Goal: Information Seeking & Learning: Learn about a topic

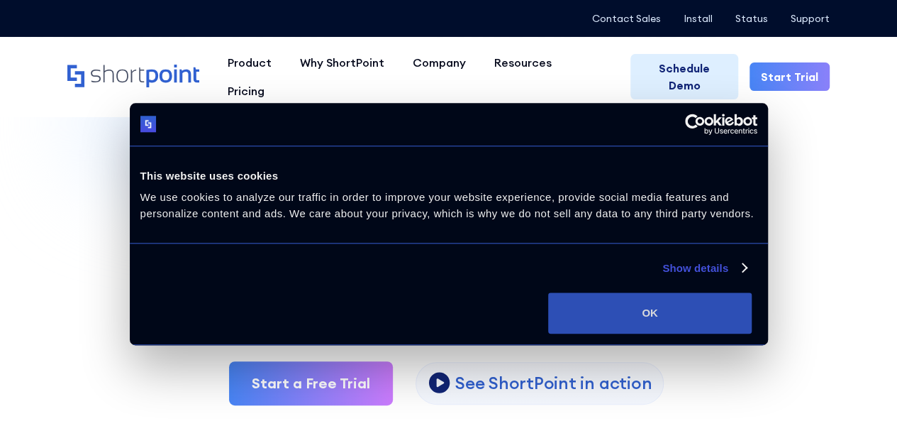
click at [752, 331] on button "OK" at bounding box center [650, 312] width 204 height 41
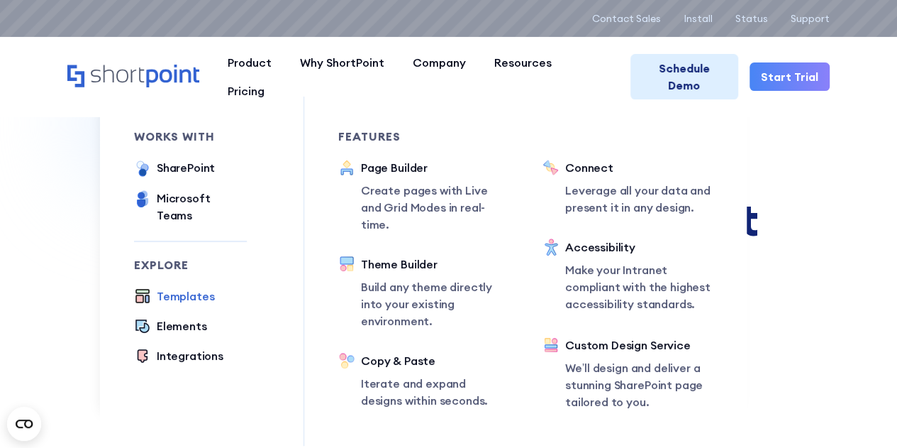
click at [206, 287] on div "Templates" at bounding box center [186, 295] width 58 height 17
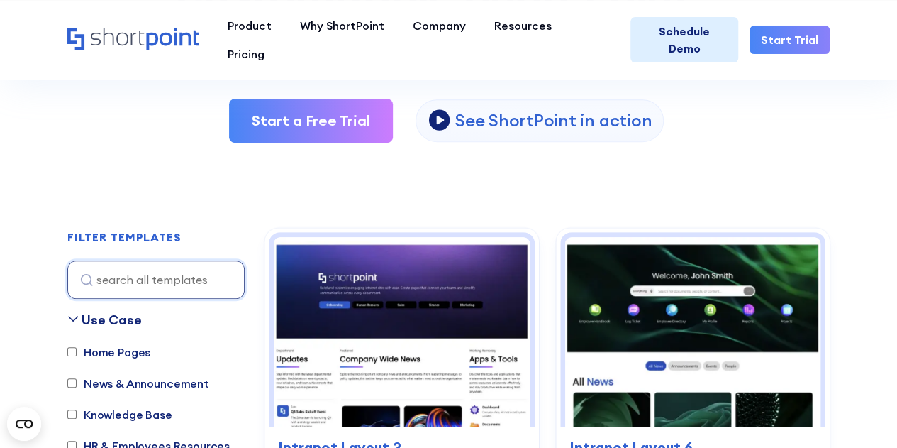
scroll to position [416, 0]
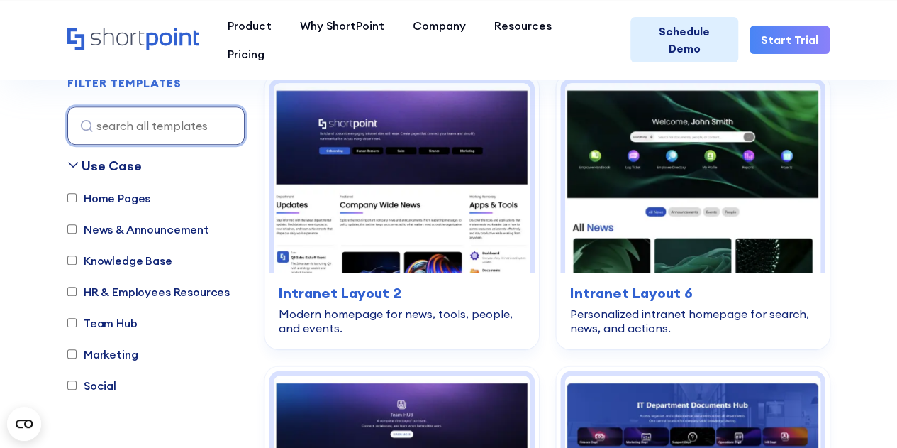
click at [187, 124] on input at bounding box center [155, 125] width 177 height 38
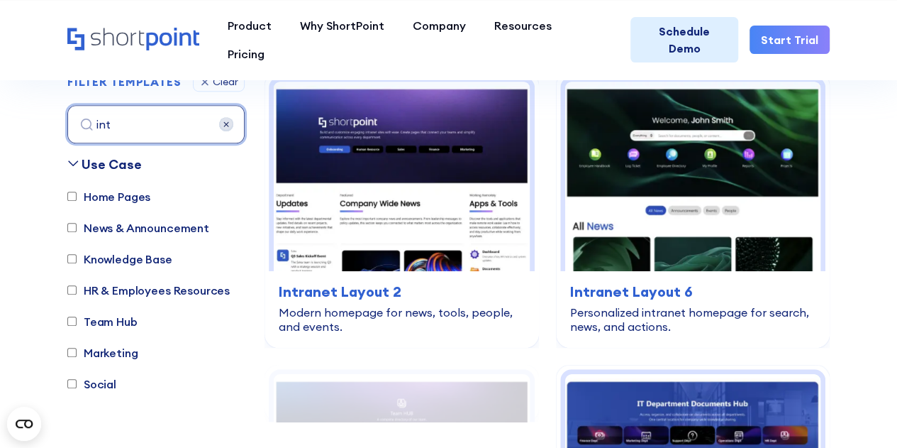
scroll to position [418, 0]
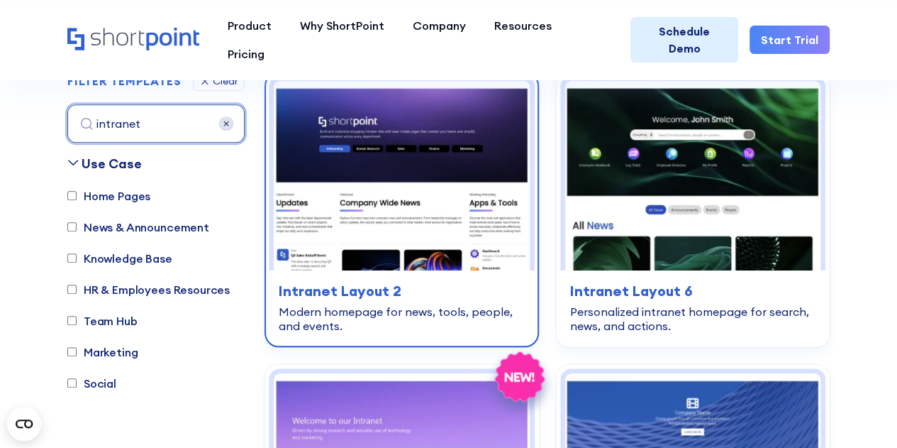
type input "intranet"
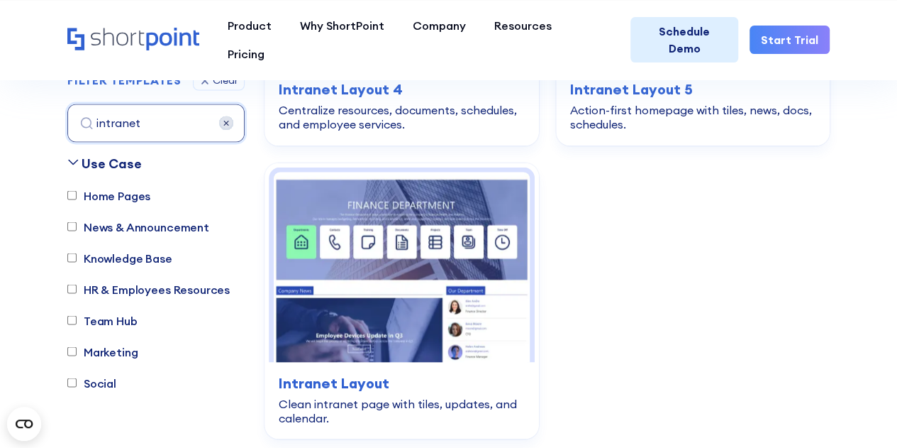
scroll to position [943, 0]
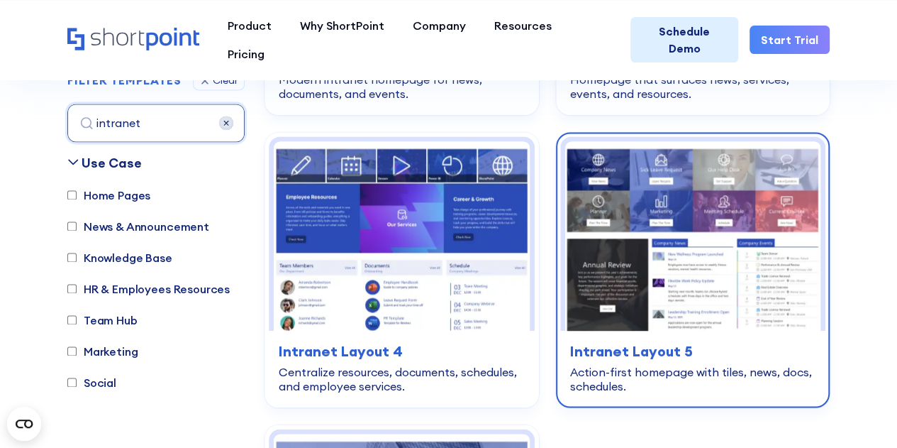
click at [685, 240] on img at bounding box center [693, 236] width 256 height 190
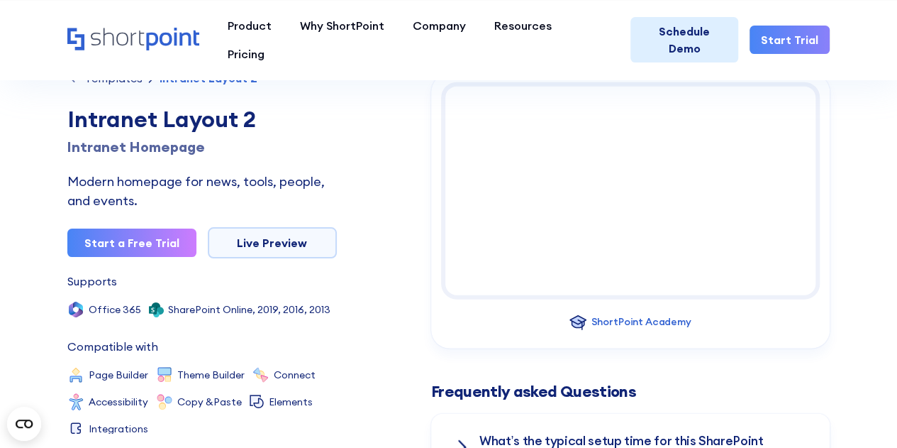
scroll to position [1635, 0]
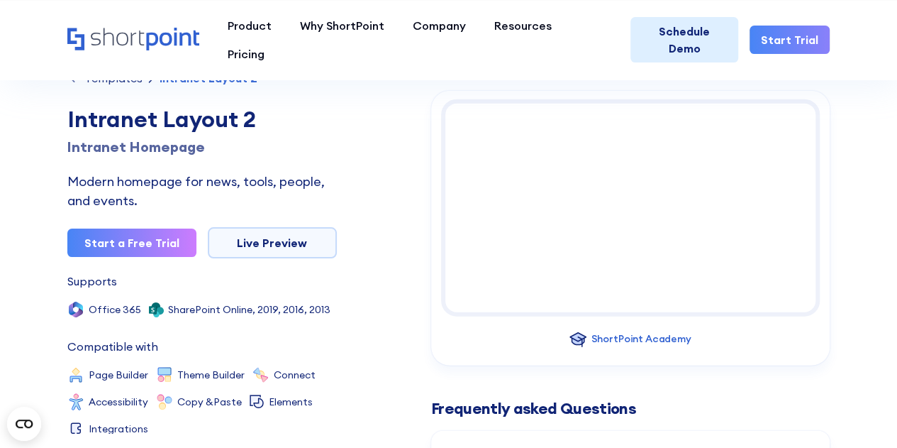
click at [118, 82] on div "Templates" at bounding box center [113, 77] width 58 height 11
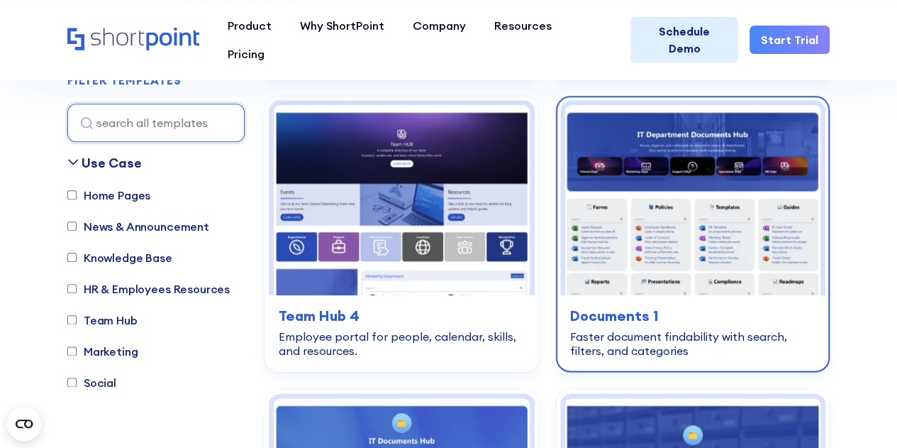
scroll to position [686, 0]
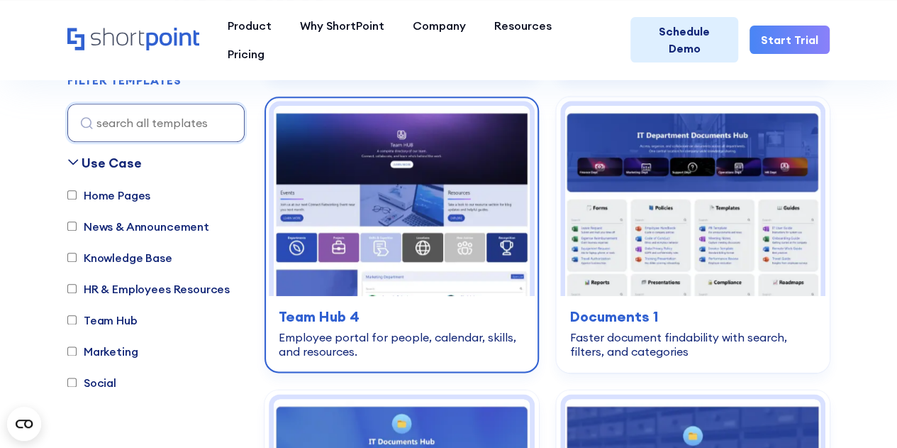
click at [468, 225] on img at bounding box center [402, 201] width 256 height 190
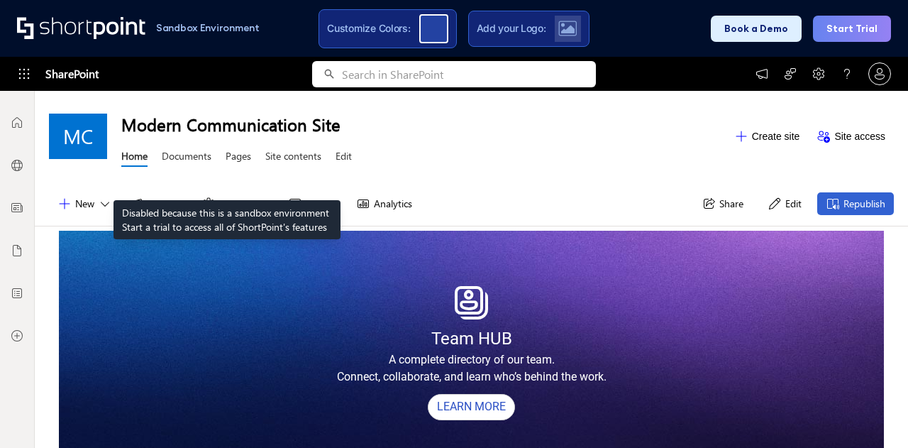
click at [211, 164] on div "Home Documents Pages Site contents Edit" at bounding box center [236, 158] width 231 height 26
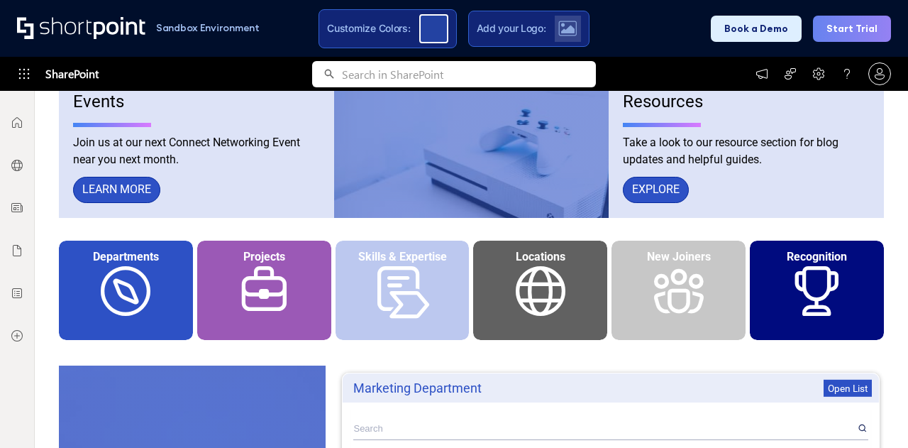
scroll to position [665, 0]
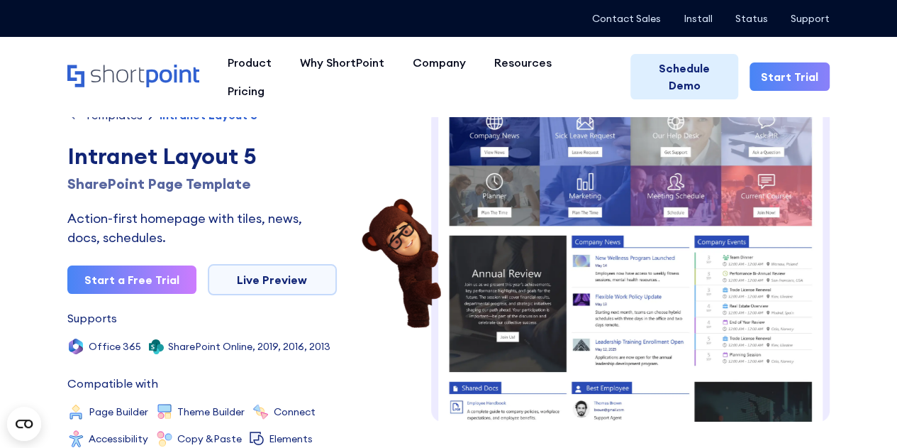
scroll to position [21, 0]
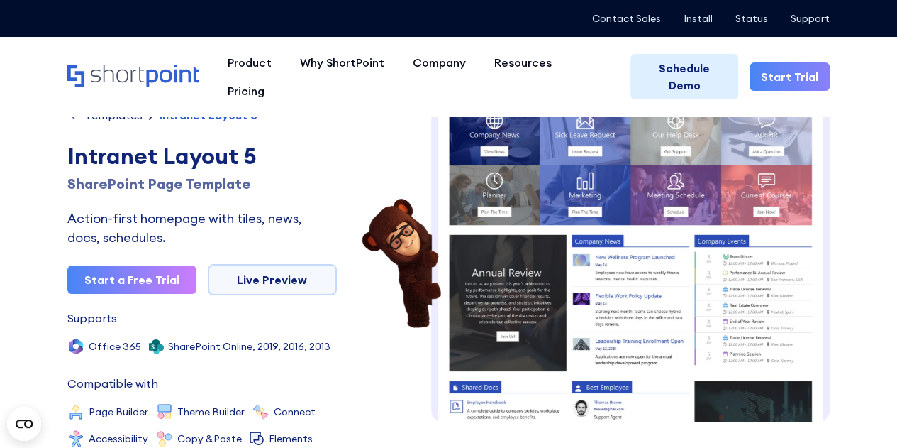
click at [628, 196] on img at bounding box center [630, 407] width 399 height 640
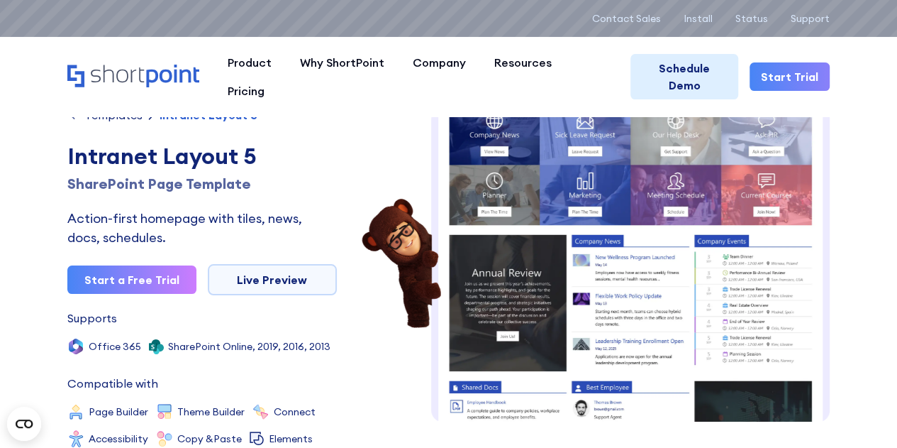
scroll to position [0, 0]
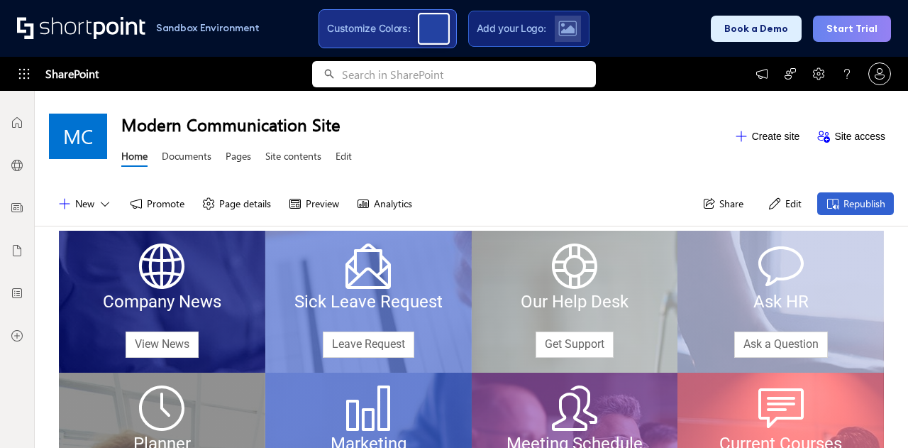
click at [431, 22] on div at bounding box center [434, 28] width 32 height 32
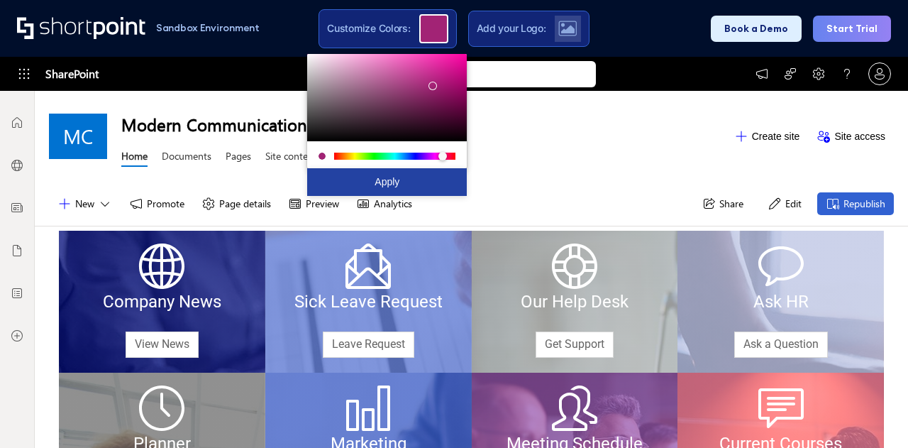
drag, startPoint x: 413, startPoint y: 154, endPoint x: 444, endPoint y: 152, distance: 31.3
click at [444, 152] on div at bounding box center [442, 156] width 9 height 9
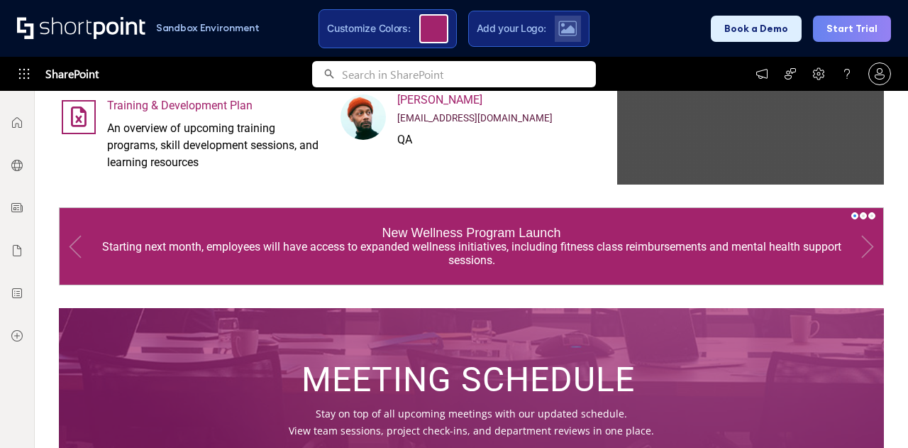
scroll to position [1423, 0]
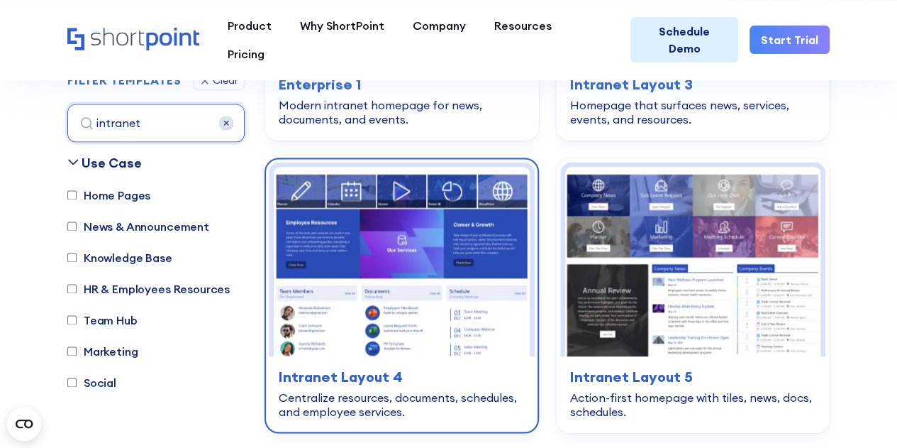
scroll to position [914, 0]
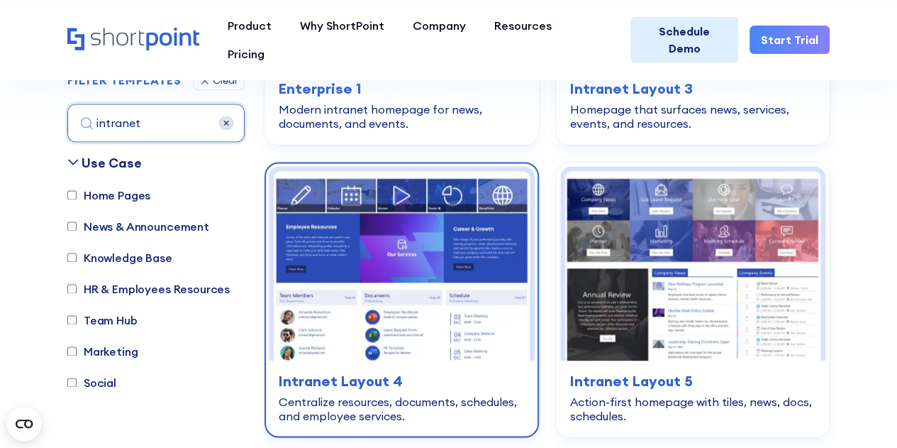
click at [427, 250] on img at bounding box center [402, 266] width 256 height 190
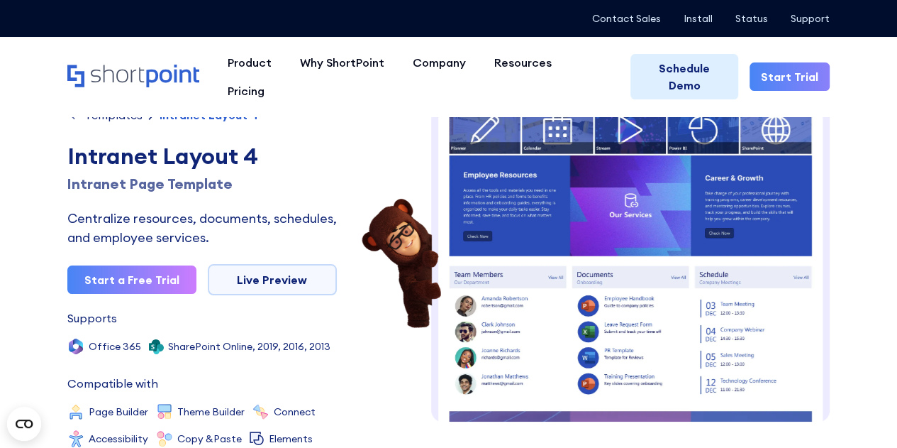
scroll to position [21, 0]
click at [526, 205] on img at bounding box center [630, 331] width 399 height 488
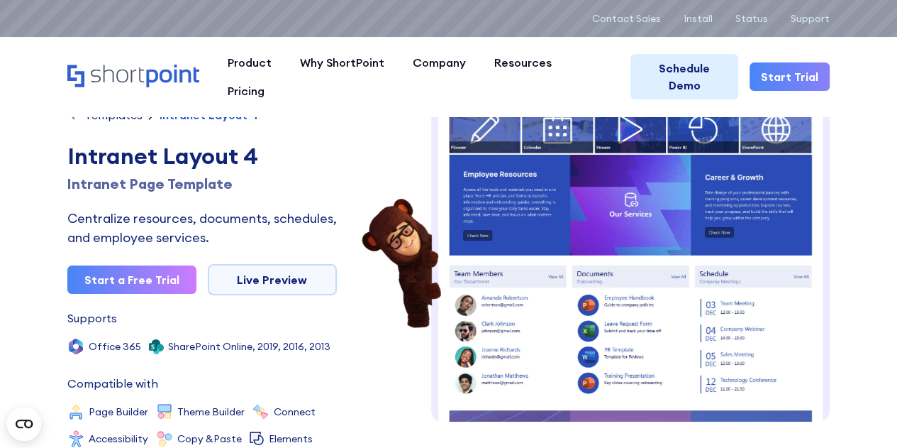
scroll to position [0, 0]
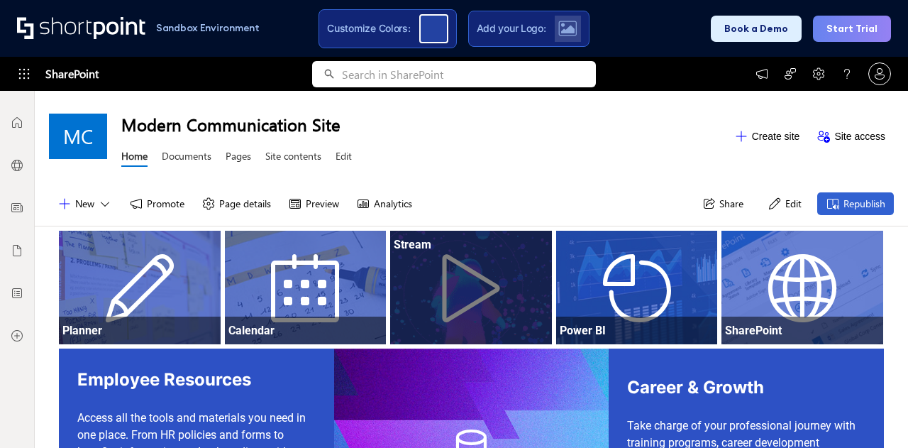
scroll to position [92, 0]
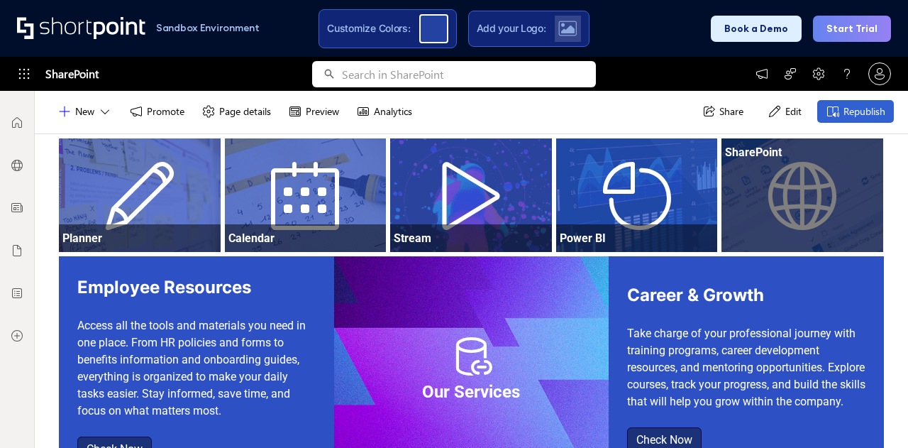
click at [765, 188] on div at bounding box center [802, 209] width 162 height 86
click at [752, 149] on div "SharePoint" at bounding box center [802, 151] width 155 height 13
click at [796, 226] on div at bounding box center [802, 209] width 162 height 86
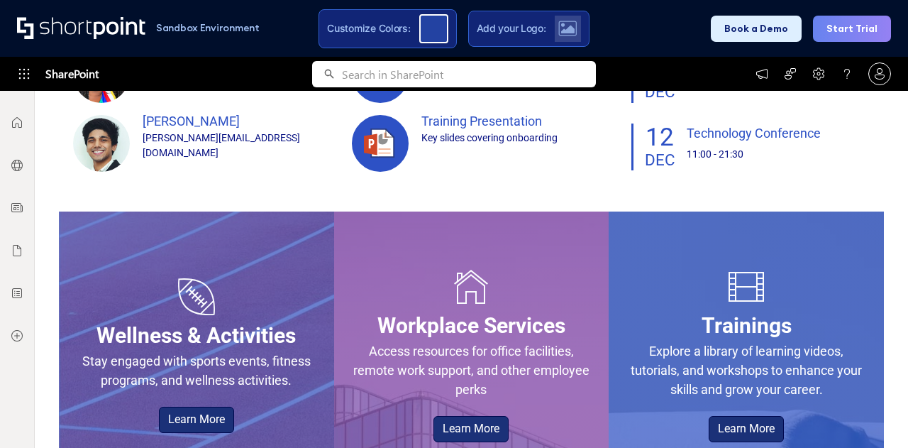
scroll to position [830, 0]
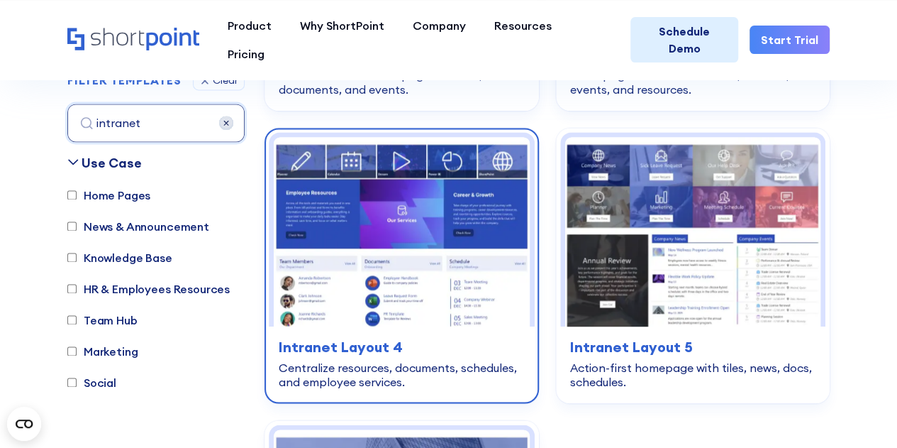
scroll to position [712, 0]
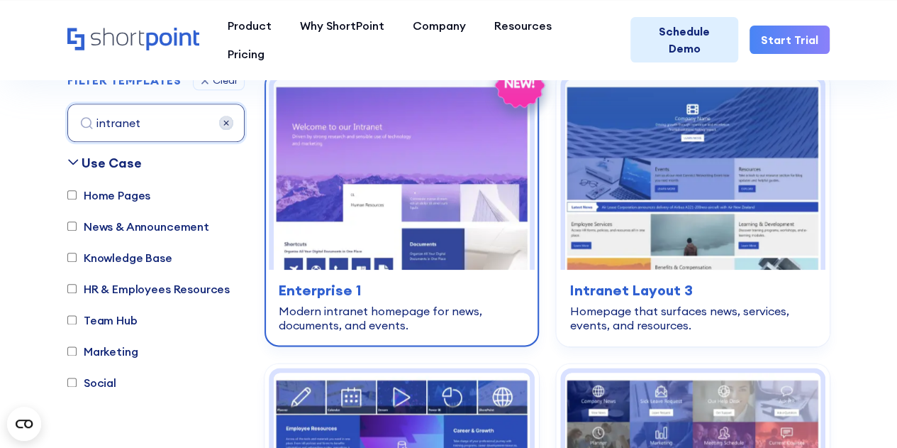
click at [444, 243] on img at bounding box center [402, 174] width 256 height 190
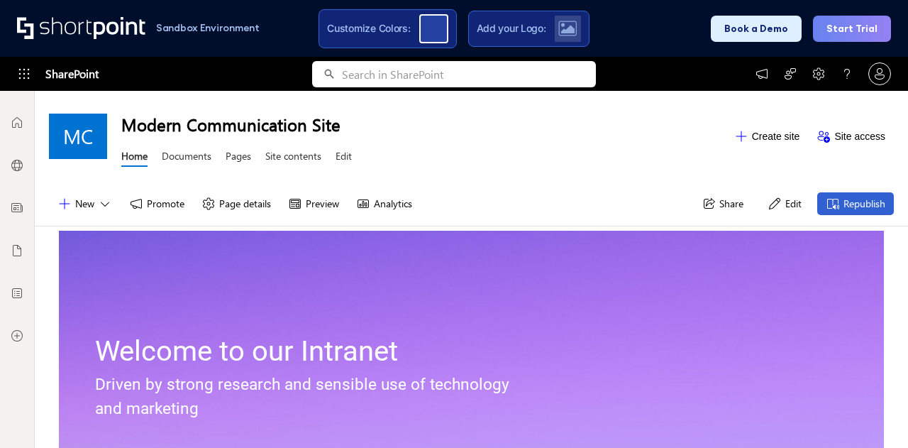
click at [188, 168] on div "Home Documents Pages Site contents Edit" at bounding box center [236, 158] width 231 height 26
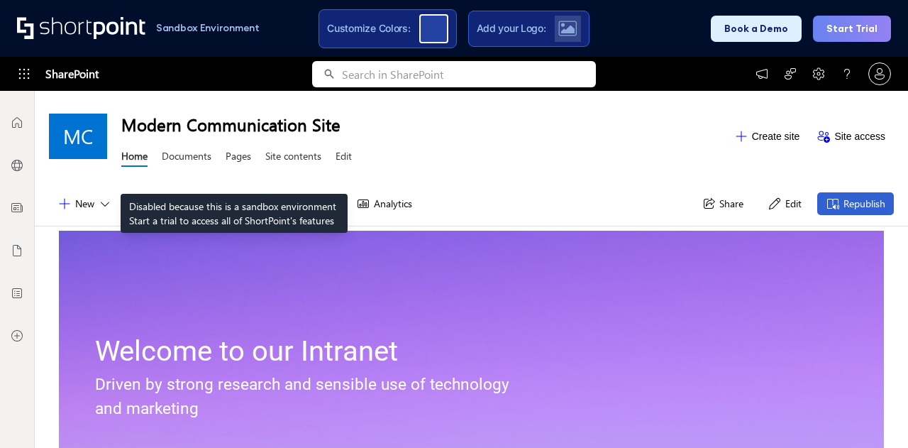
click at [234, 158] on link "Pages" at bounding box center [239, 158] width 26 height 18
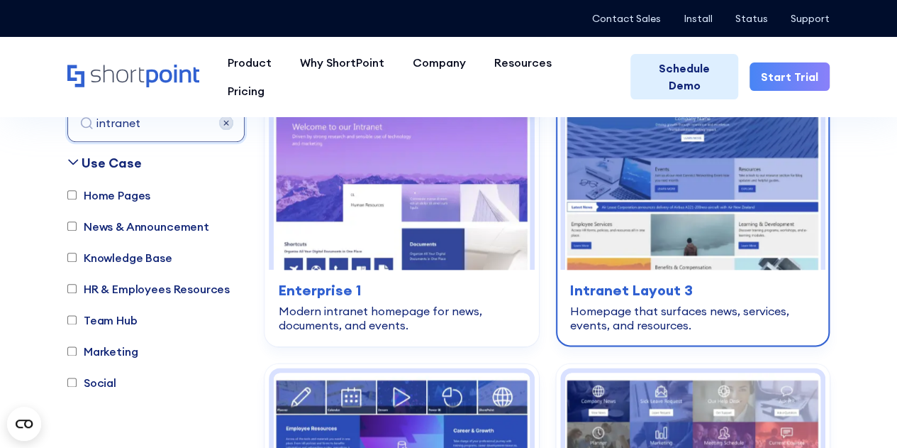
click at [808, 238] on img at bounding box center [693, 174] width 256 height 190
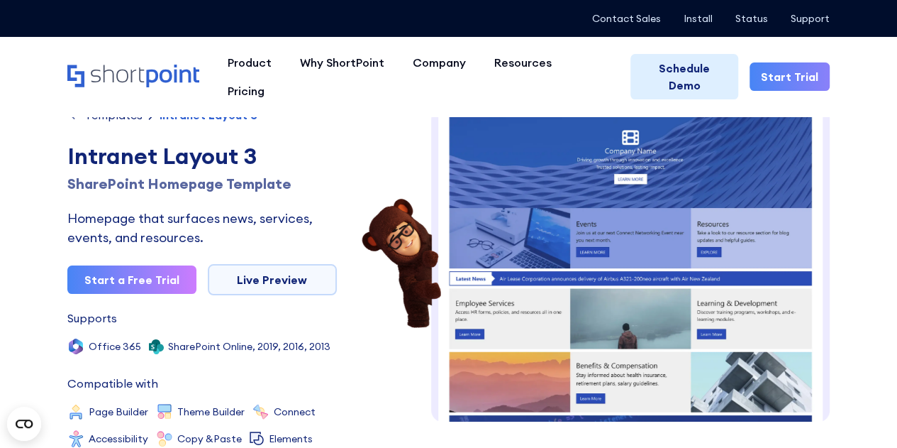
scroll to position [21, 0]
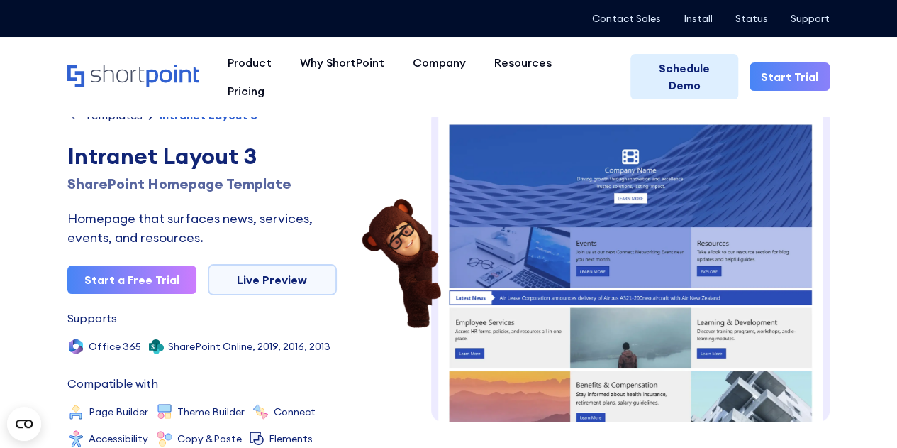
scroll to position [0, 0]
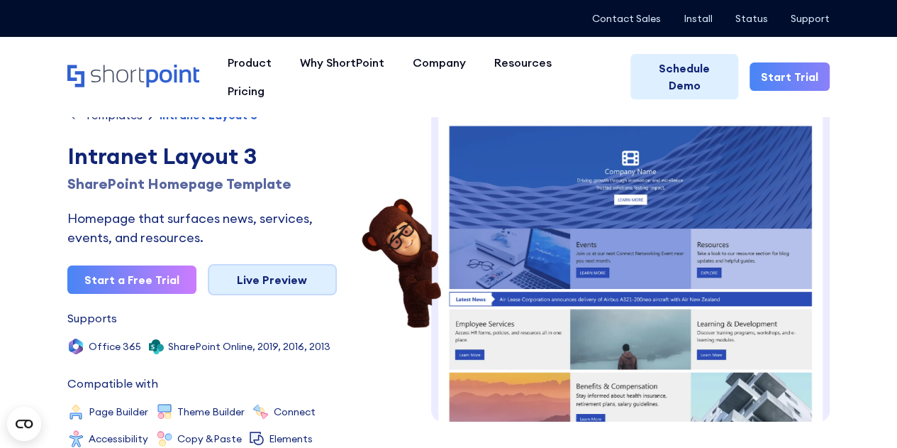
click at [233, 274] on link "Live Preview" at bounding box center [272, 279] width 129 height 31
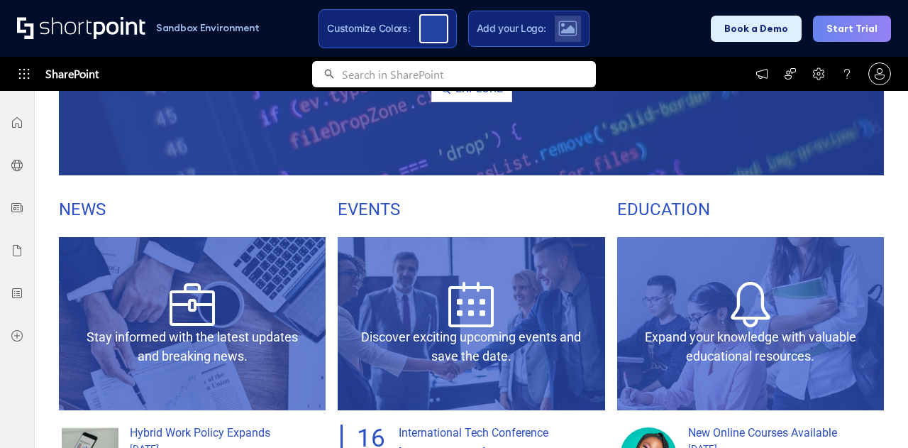
scroll to position [1112, 0]
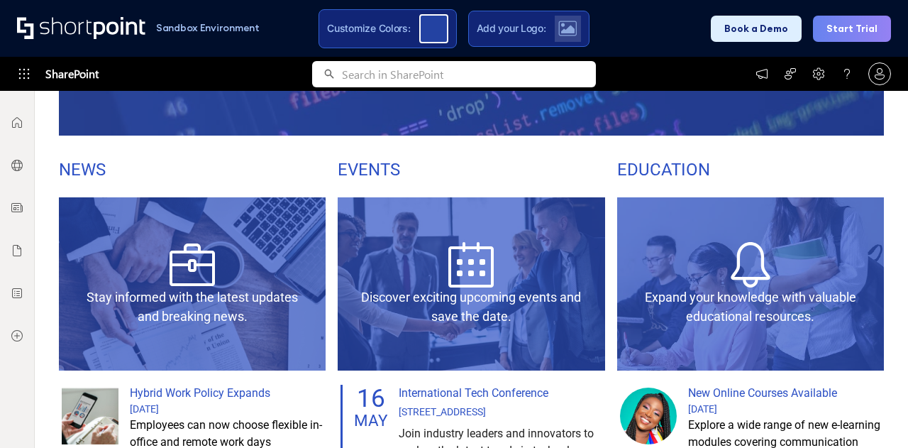
click at [353, 175] on span "EVENTS" at bounding box center [369, 170] width 62 height 20
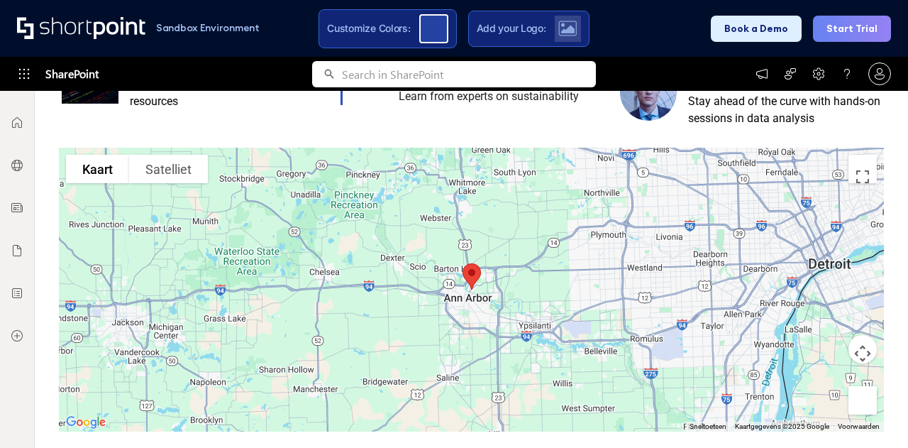
scroll to position [1675, 0]
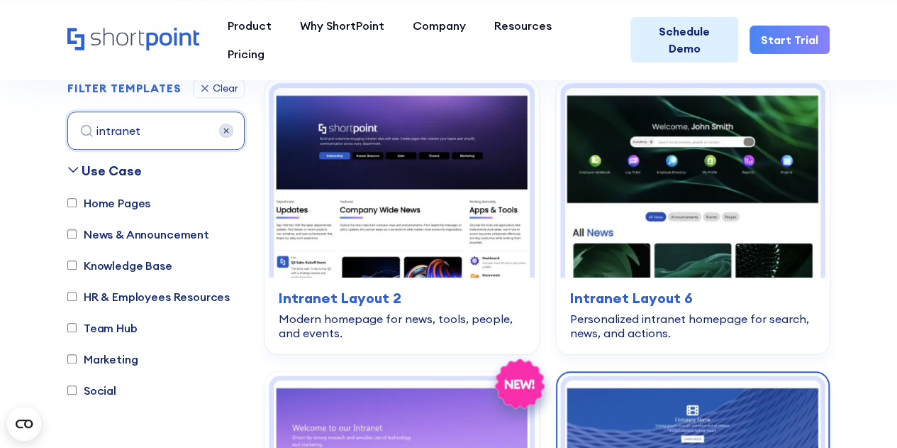
scroll to position [382, 0]
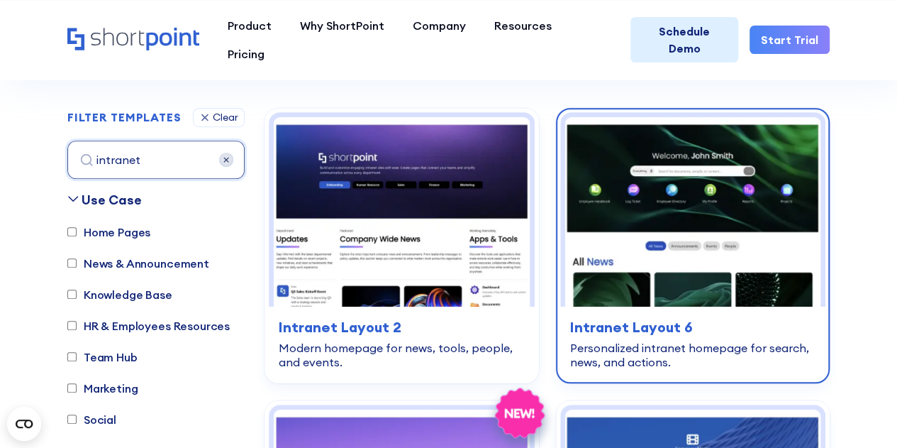
click at [638, 255] on img at bounding box center [693, 212] width 256 height 190
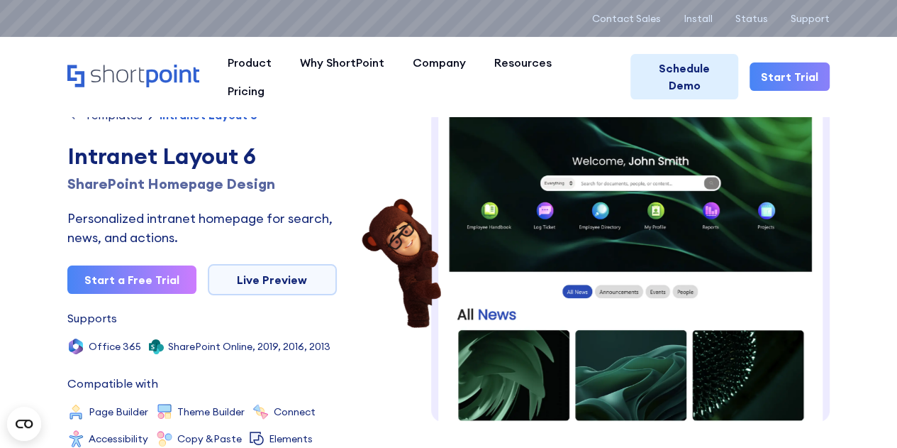
scroll to position [21, 0]
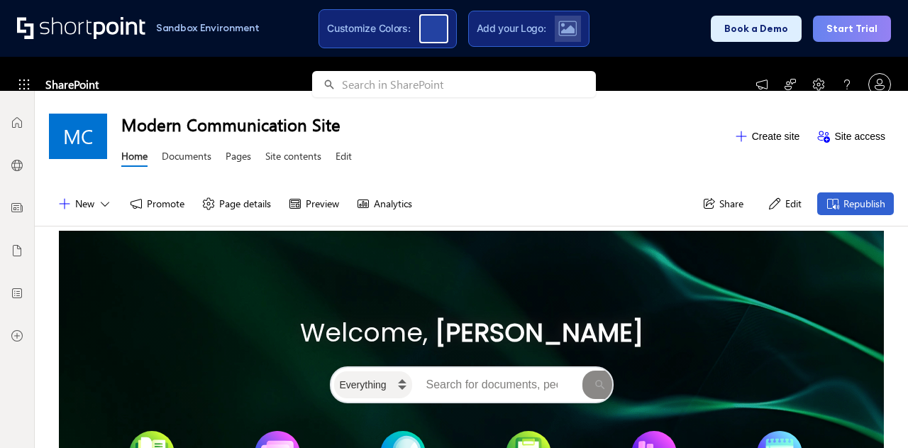
click at [472, 259] on div "Welcome, John Smith Everything People Documents Sites Employee Handbook Log Tic…" at bounding box center [471, 413] width 825 height 355
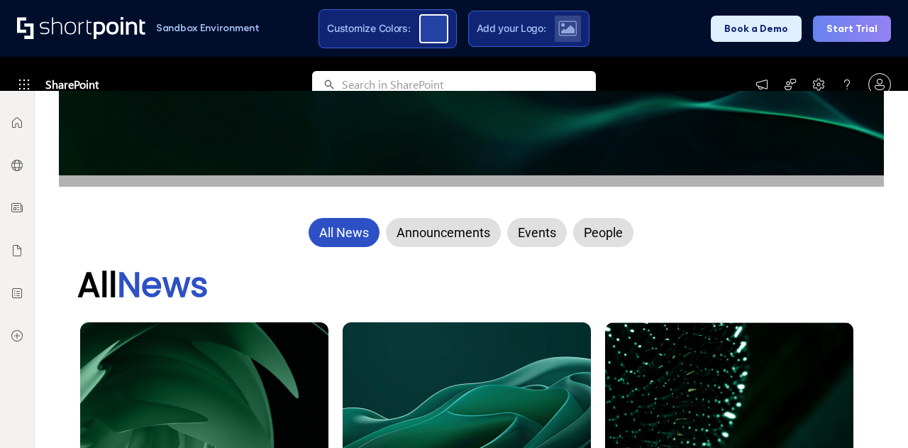
scroll to position [482, 0]
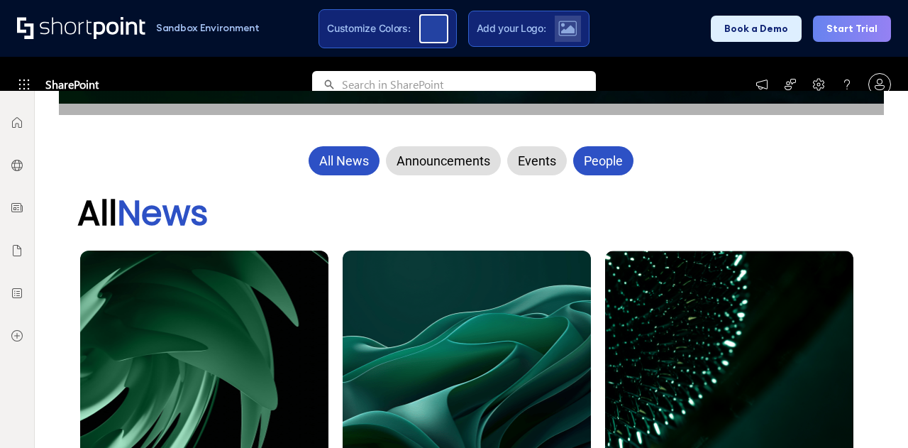
click at [591, 160] on div "People" at bounding box center [603, 160] width 60 height 29
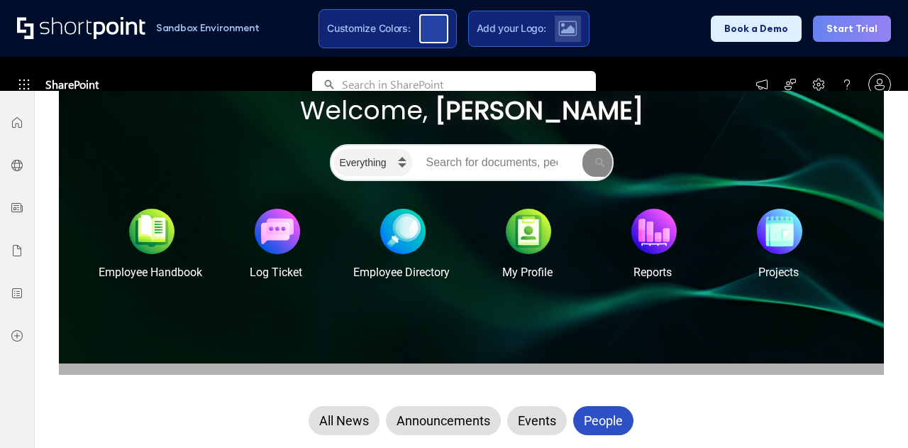
scroll to position [221, 0]
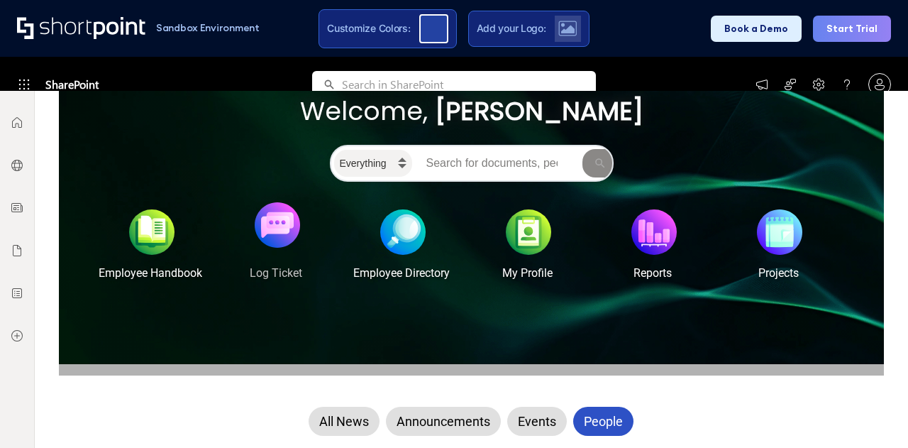
click at [284, 221] on div at bounding box center [277, 224] width 45 height 45
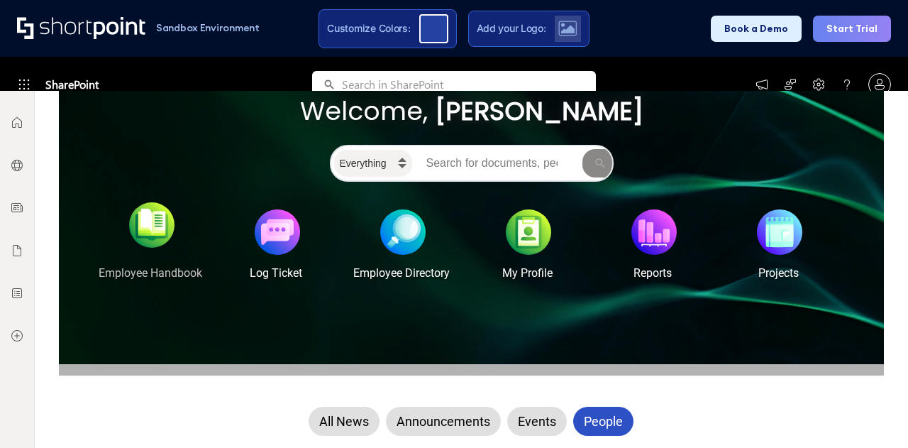
click at [153, 235] on div at bounding box center [151, 224] width 45 height 45
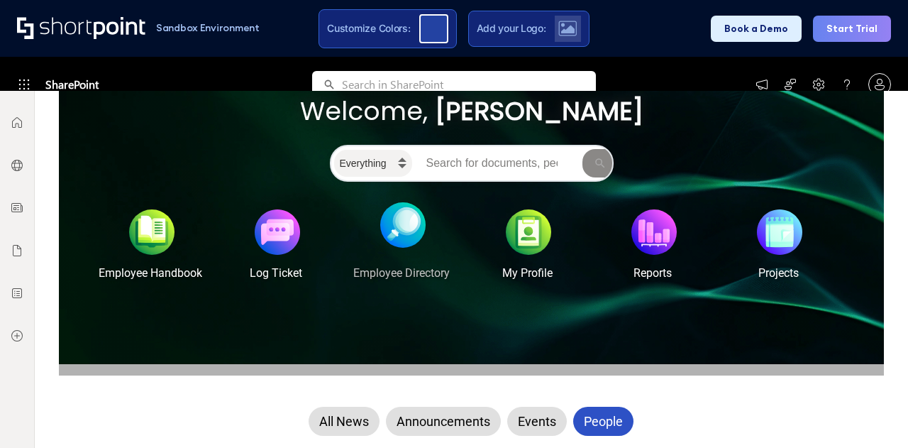
click at [388, 206] on div at bounding box center [402, 224] width 45 height 45
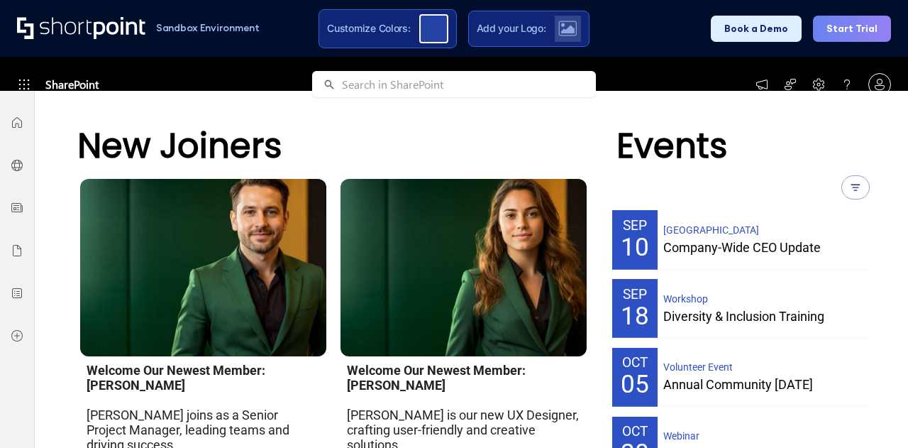
scroll to position [1341, 0]
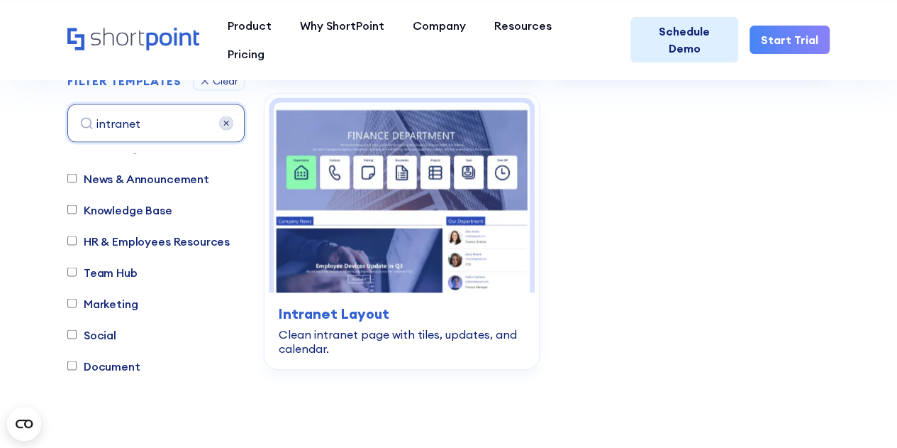
scroll to position [26, 0]
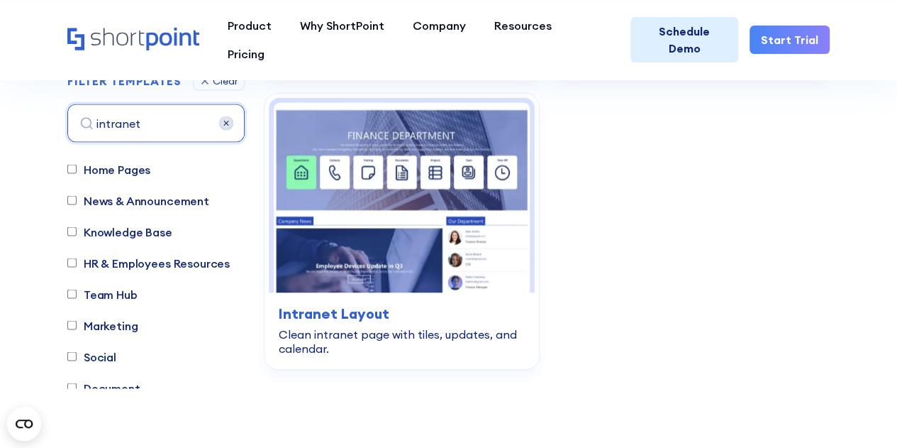
click at [192, 260] on label "HR & Employees Resources" at bounding box center [148, 262] width 162 height 17
click at [77, 260] on input "HR & Employees Resources" at bounding box center [71, 262] width 9 height 9
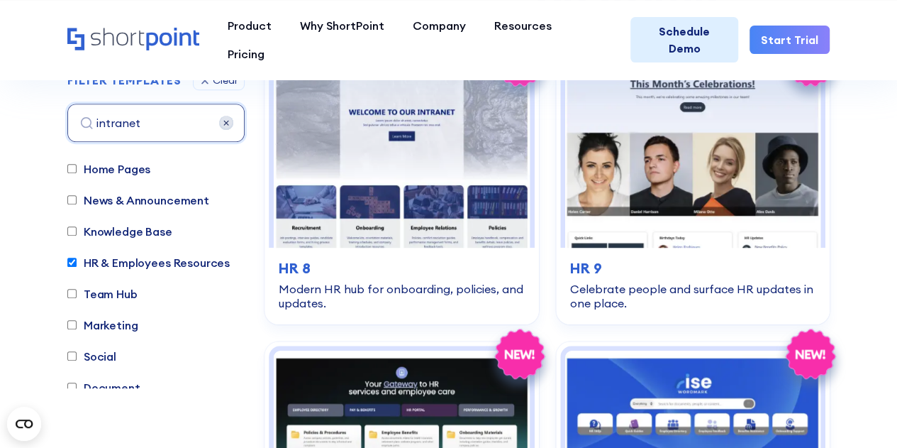
scroll to position [435, 0]
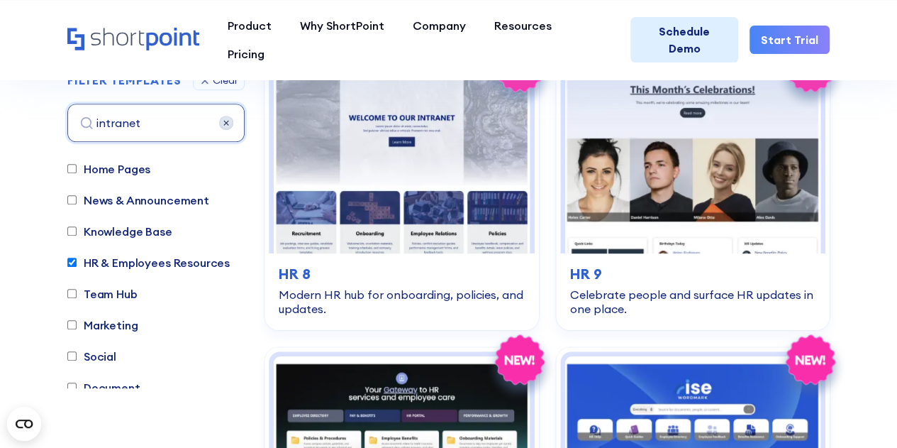
click at [199, 256] on label "HR & Employees Resources" at bounding box center [148, 262] width 162 height 17
click at [77, 258] on input "HR & Employees Resources" at bounding box center [71, 262] width 9 height 9
checkbox input "false"
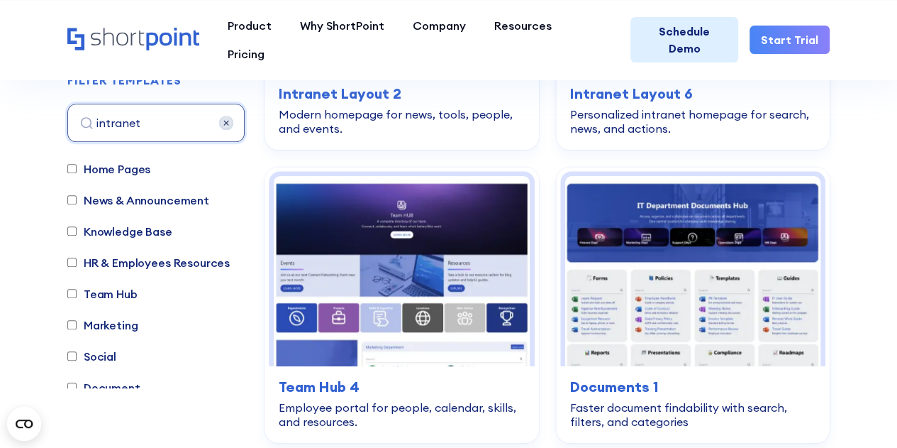
scroll to position [418, 0]
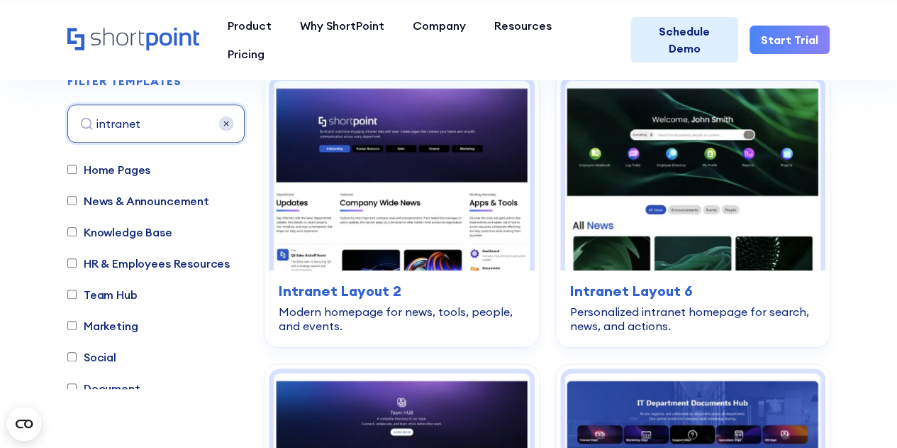
click at [133, 226] on label "Knowledge Base" at bounding box center [119, 231] width 105 height 17
click at [77, 227] on input "Knowledge Base" at bounding box center [71, 231] width 9 height 9
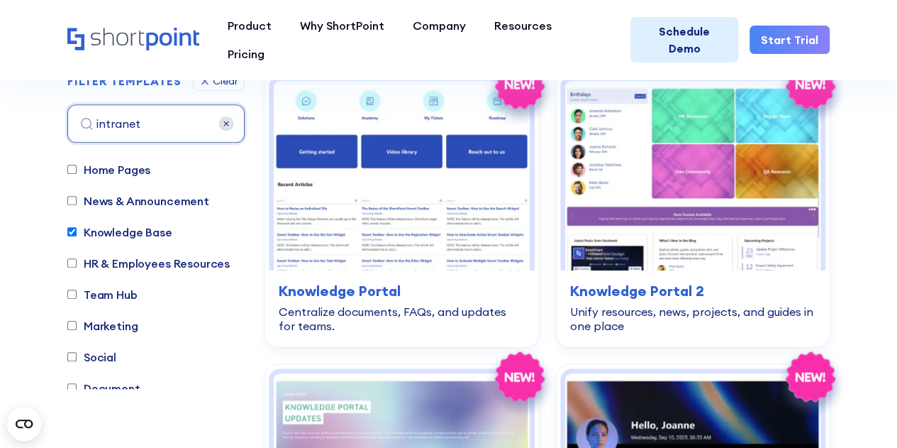
click at [134, 236] on label "Knowledge Base" at bounding box center [119, 231] width 105 height 17
click at [77, 236] on input "Knowledge Base" at bounding box center [71, 231] width 9 height 9
checkbox input "false"
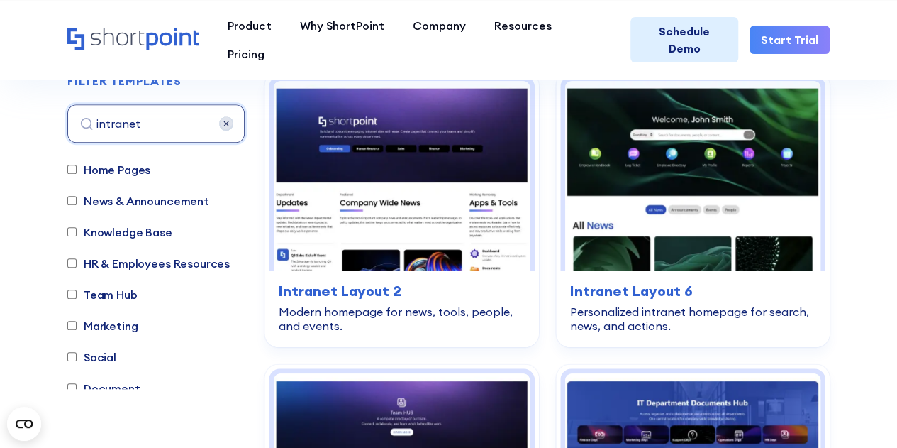
click at [101, 293] on label "Team Hub" at bounding box center [102, 294] width 70 height 17
click at [77, 293] on input "Team Hub" at bounding box center [71, 293] width 9 height 9
checkbox input "true"
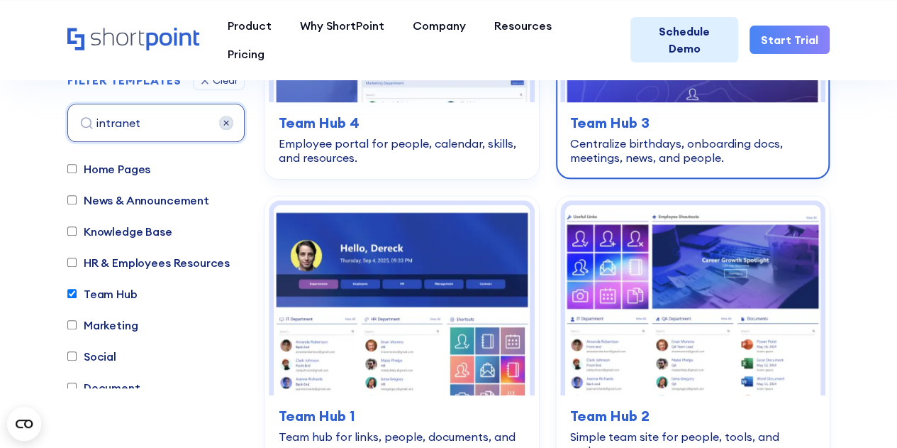
scroll to position [586, 0]
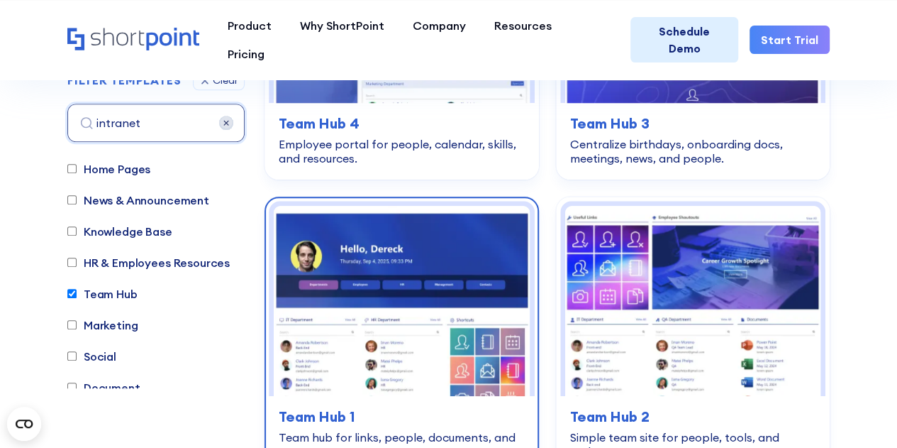
click at [472, 295] on img at bounding box center [402, 301] width 256 height 190
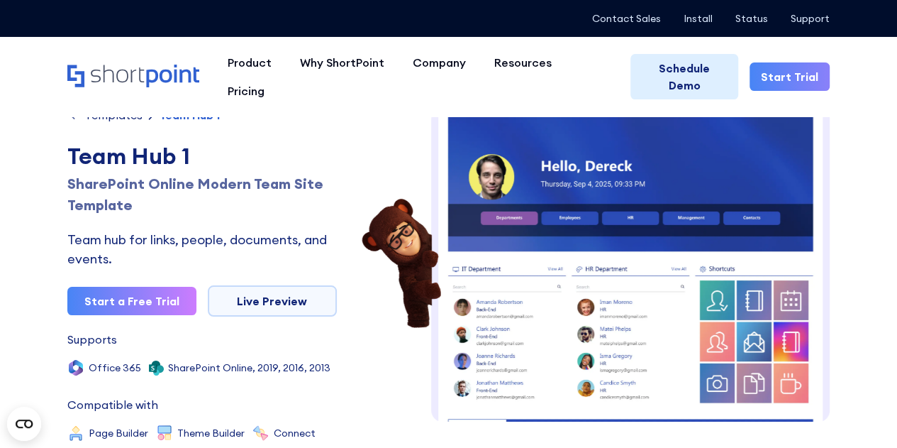
scroll to position [20, 0]
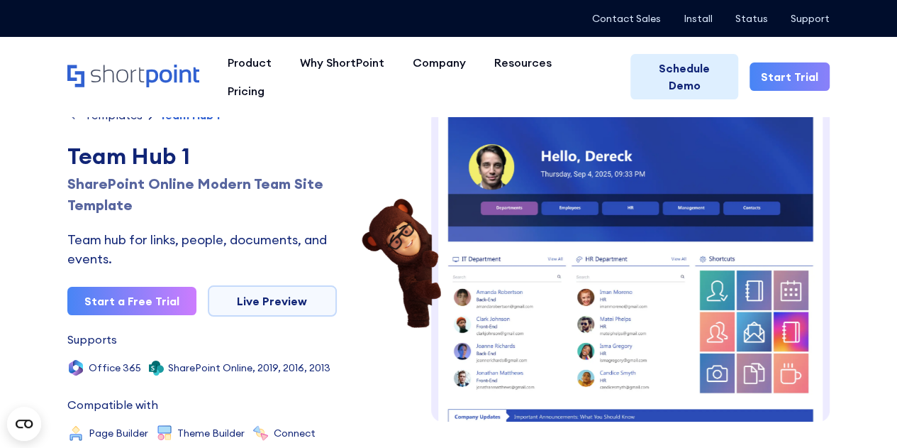
click at [617, 207] on img at bounding box center [630, 407] width 399 height 639
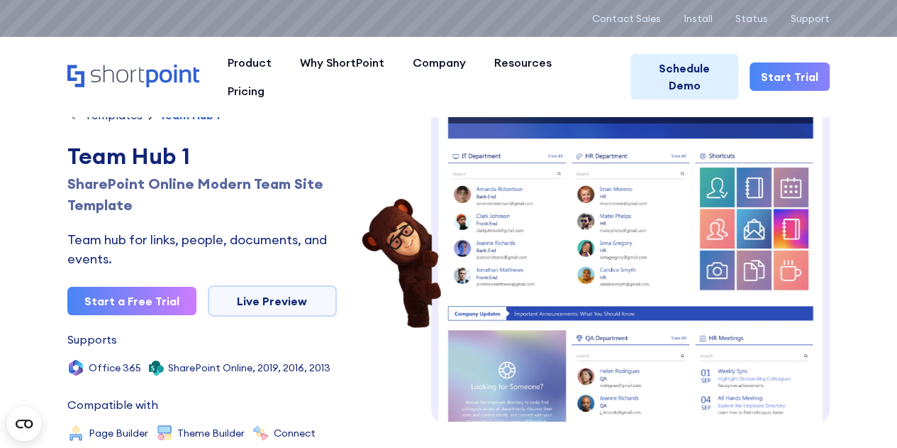
scroll to position [122, 0]
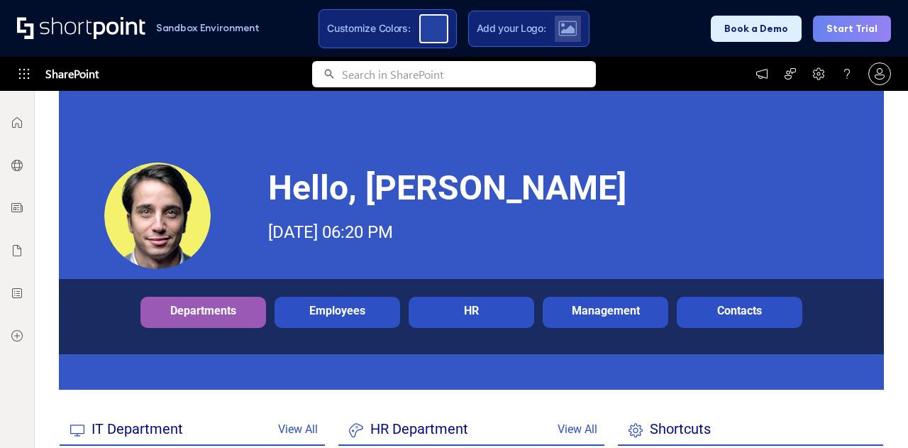
scroll to position [170, 0]
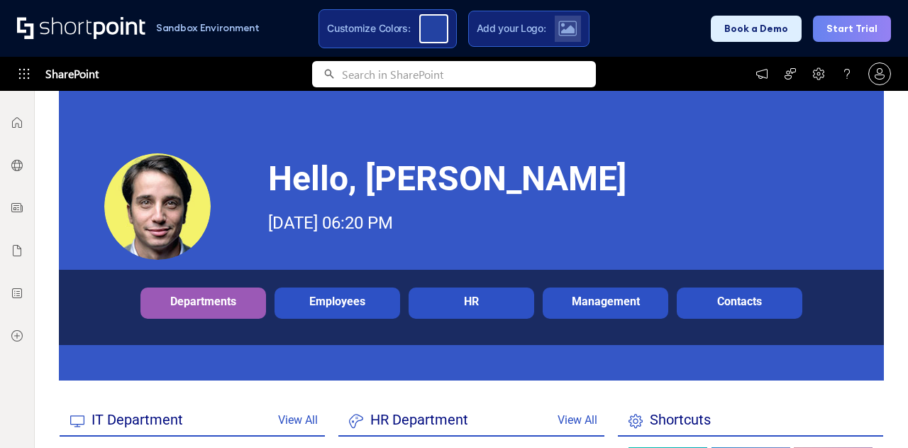
click at [213, 296] on div "Departments" at bounding box center [203, 300] width 118 height 13
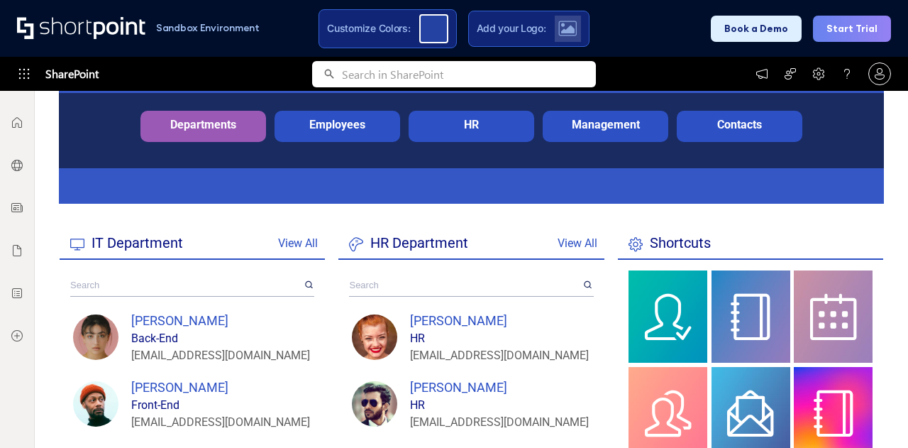
scroll to position [347, 0]
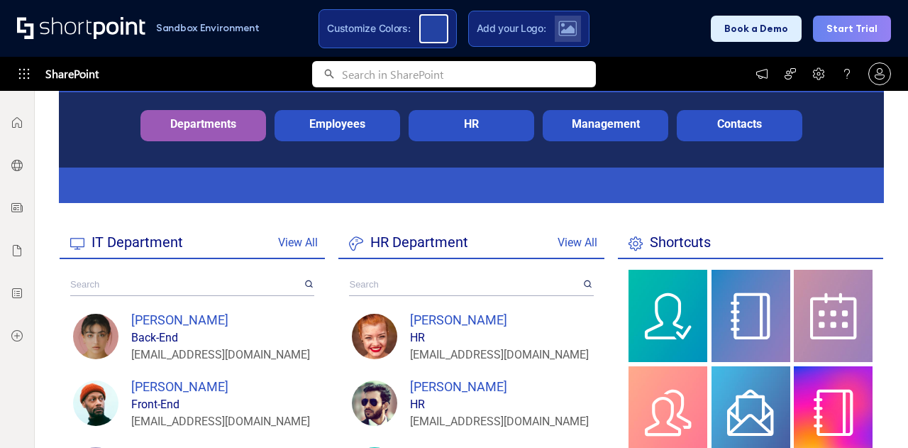
click at [477, 128] on div "HR" at bounding box center [471, 123] width 118 height 13
click at [575, 123] on div "Management" at bounding box center [605, 123] width 118 height 13
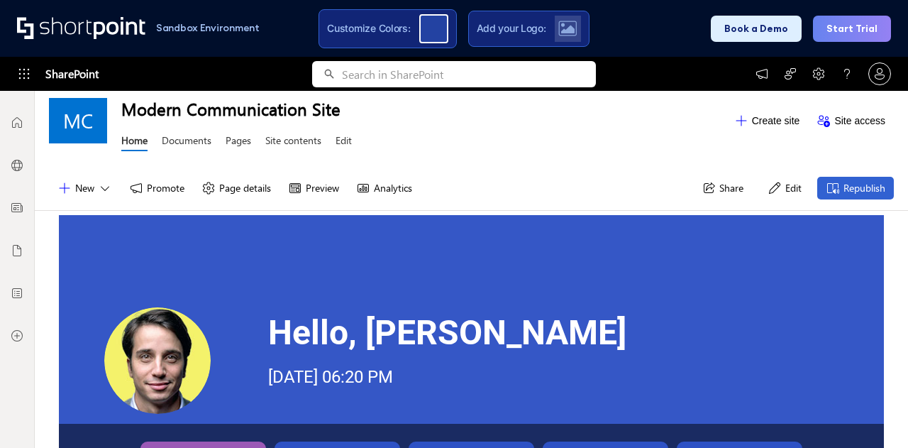
scroll to position [126, 0]
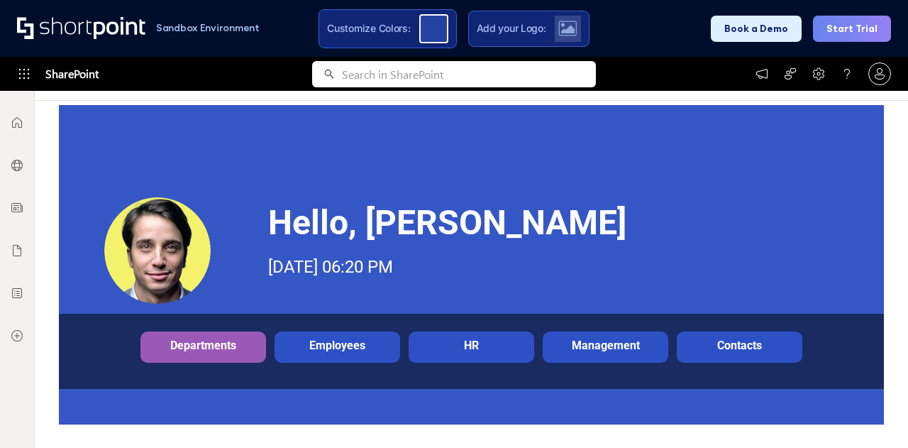
click at [155, 255] on div at bounding box center [157, 250] width 106 height 106
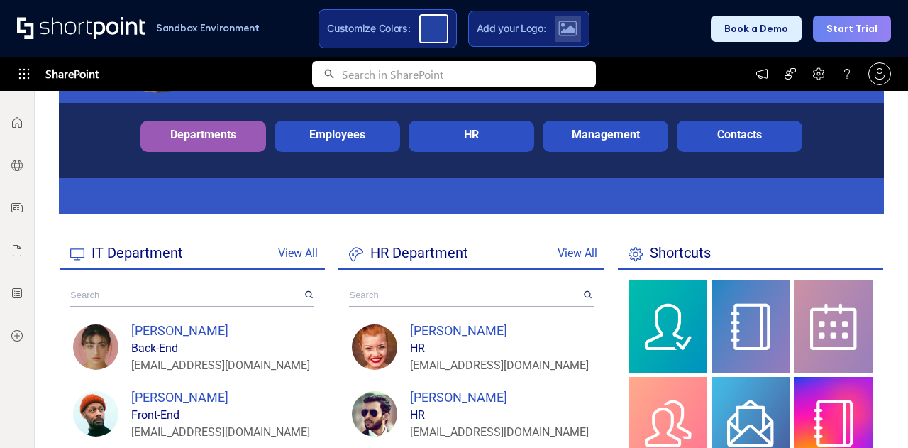
scroll to position [345, 0]
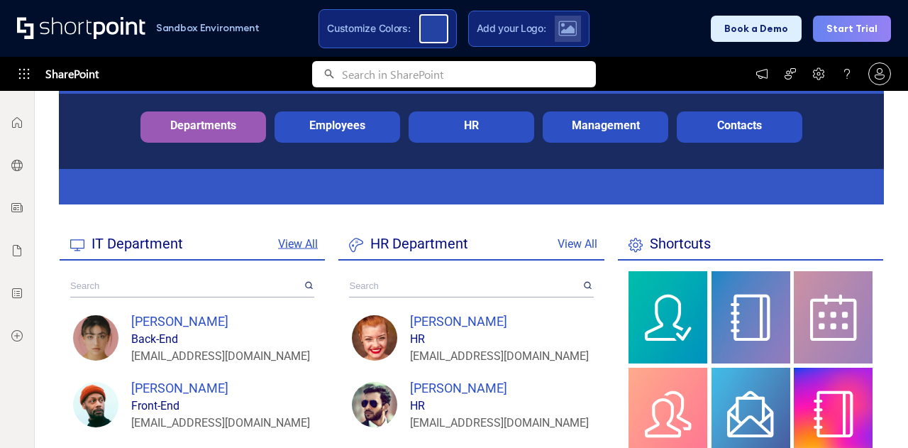
click at [303, 237] on link "View All" at bounding box center [298, 243] width 40 height 13
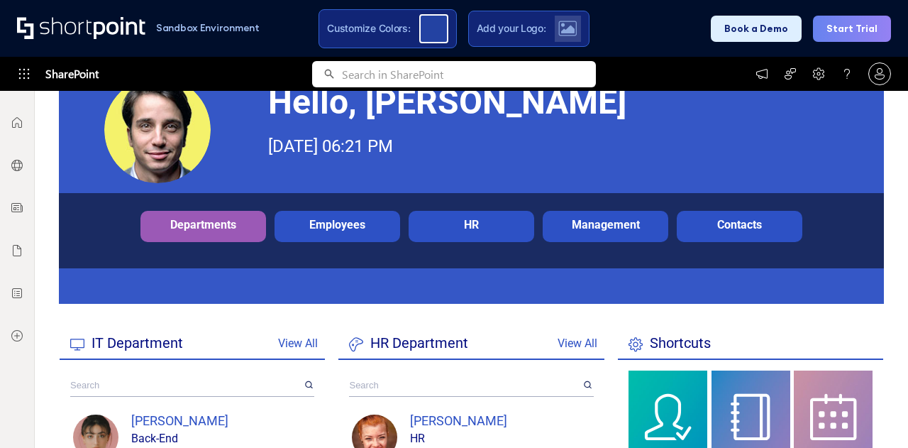
scroll to position [302, 0]
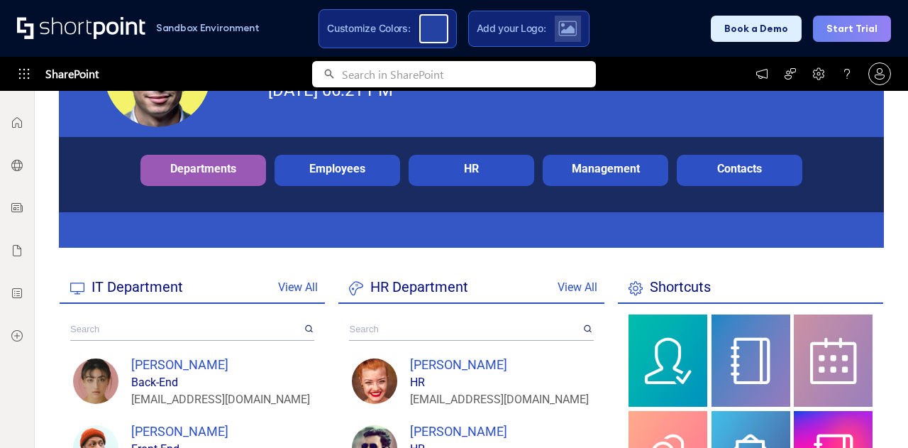
click at [227, 331] on input "text" at bounding box center [186, 329] width 232 height 22
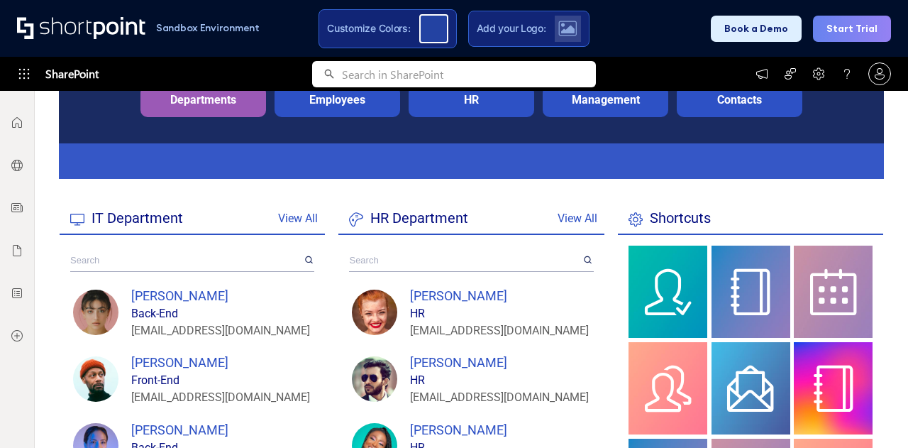
scroll to position [372, 0]
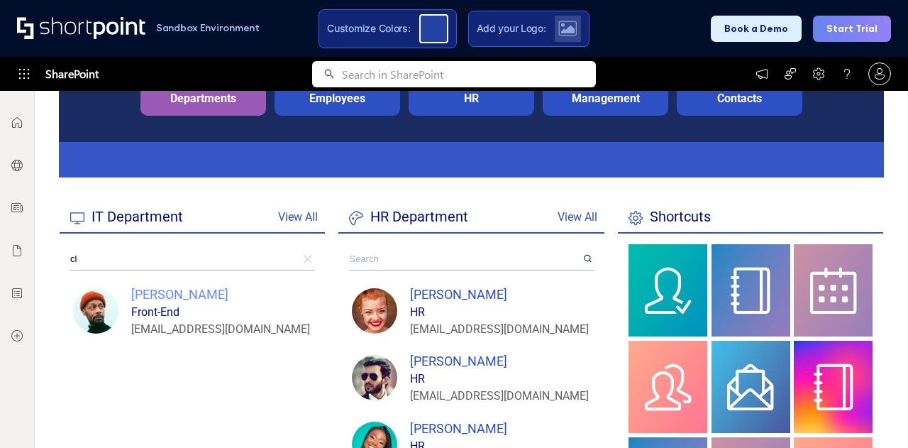
type input "c"
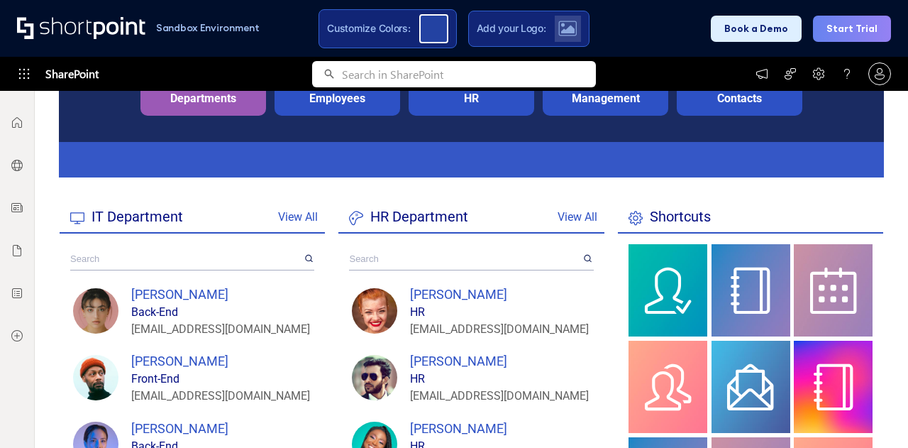
click at [321, 216] on p "IT Department View All" at bounding box center [192, 217] width 265 height 33
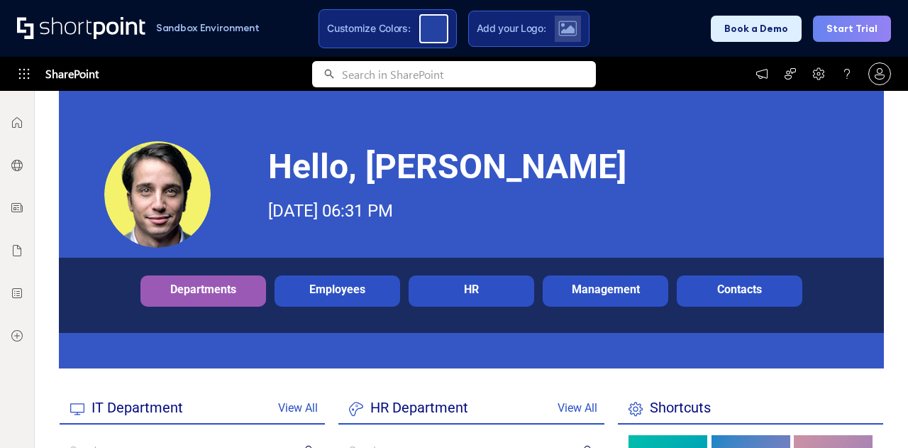
scroll to position [152, 0]
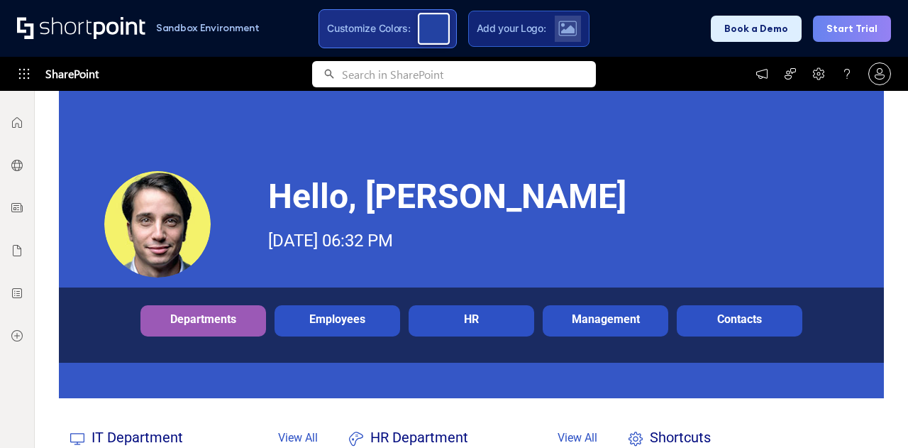
click at [438, 17] on div at bounding box center [434, 28] width 32 height 32
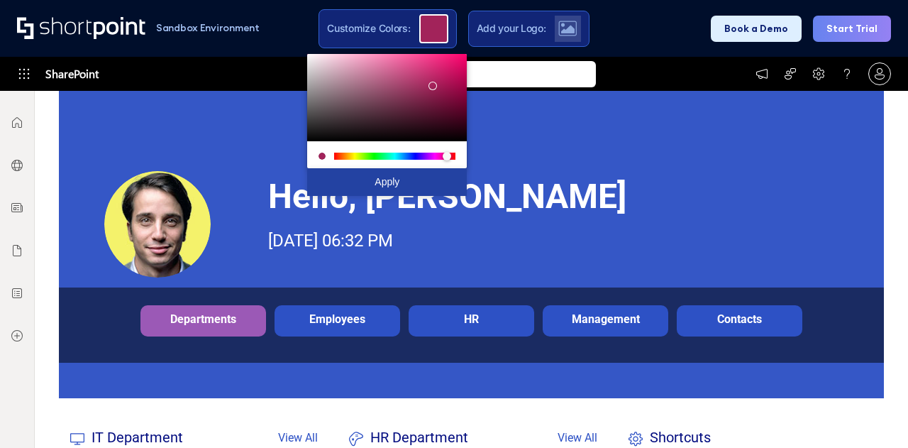
drag, startPoint x: 409, startPoint y: 158, endPoint x: 447, endPoint y: 159, distance: 37.6
click at [447, 159] on div at bounding box center [447, 156] width 9 height 9
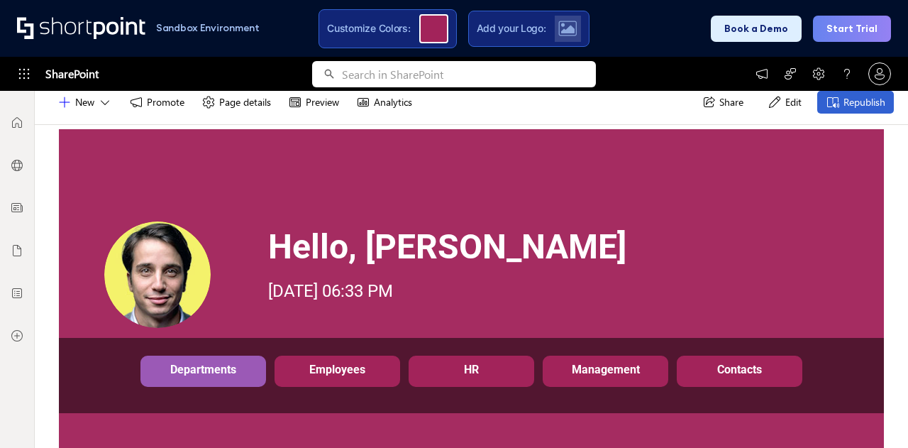
scroll to position [65, 0]
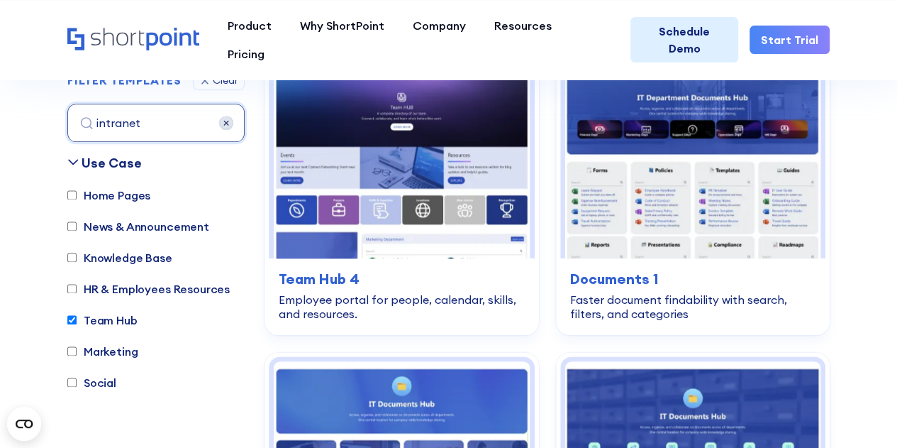
scroll to position [848, 0]
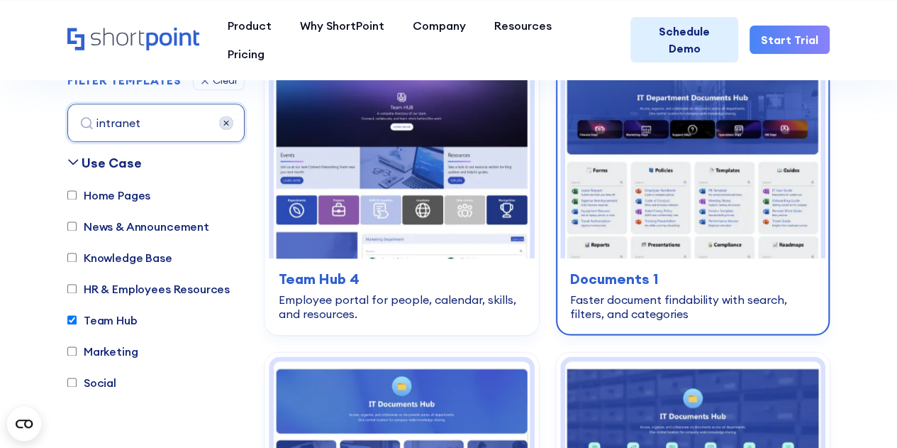
click at [637, 212] on img at bounding box center [693, 163] width 256 height 190
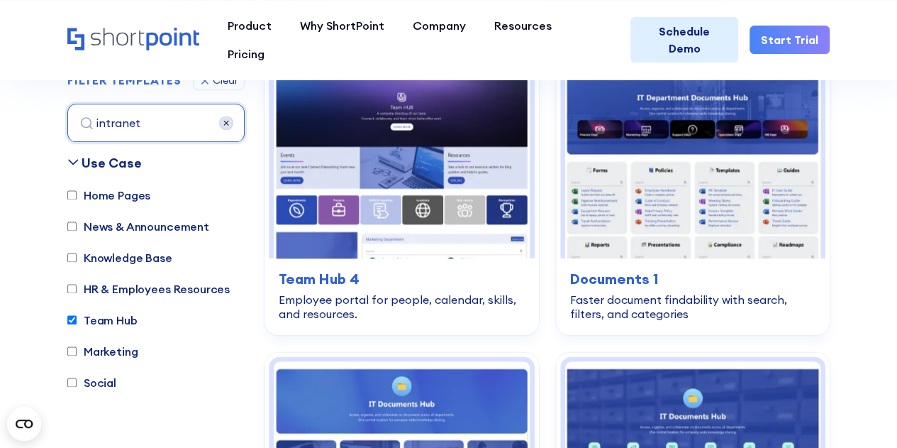
scroll to position [845, 0]
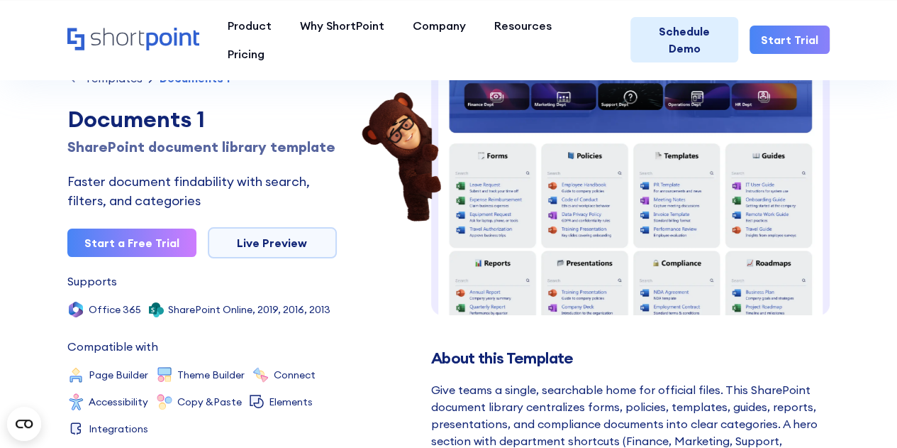
scroll to position [125, 0]
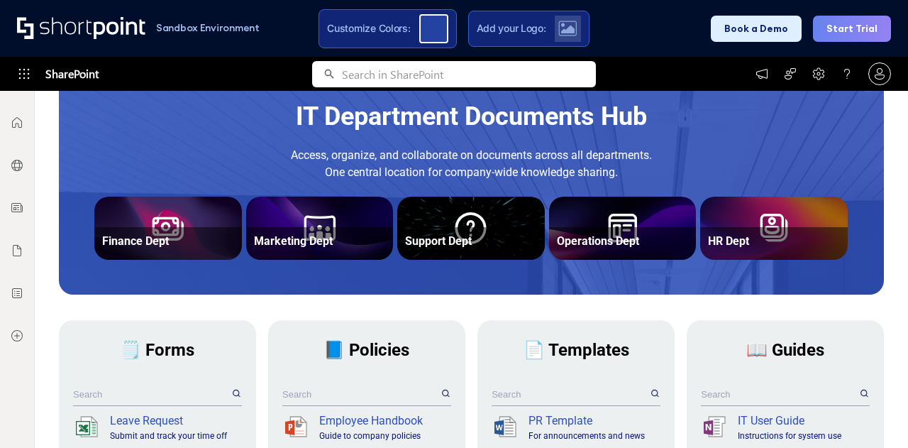
scroll to position [189, 0]
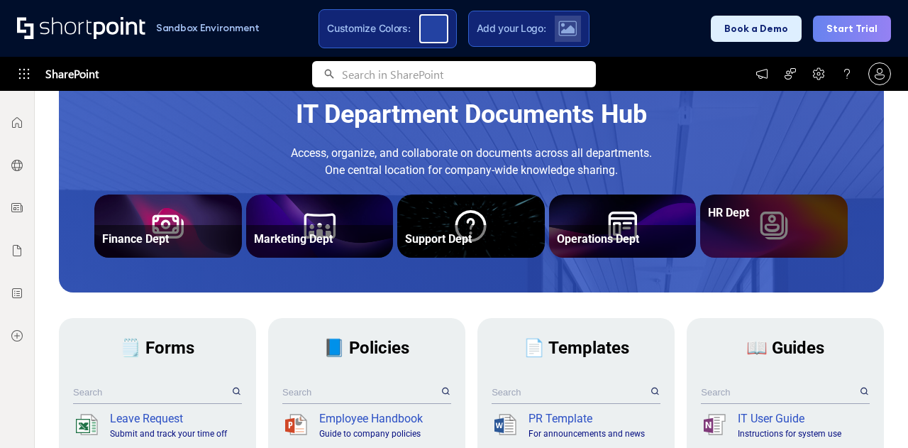
click at [750, 203] on div "HR Dept" at bounding box center [773, 213] width 139 height 28
click at [708, 224] on div "HR Dept" at bounding box center [773, 213] width 139 height 28
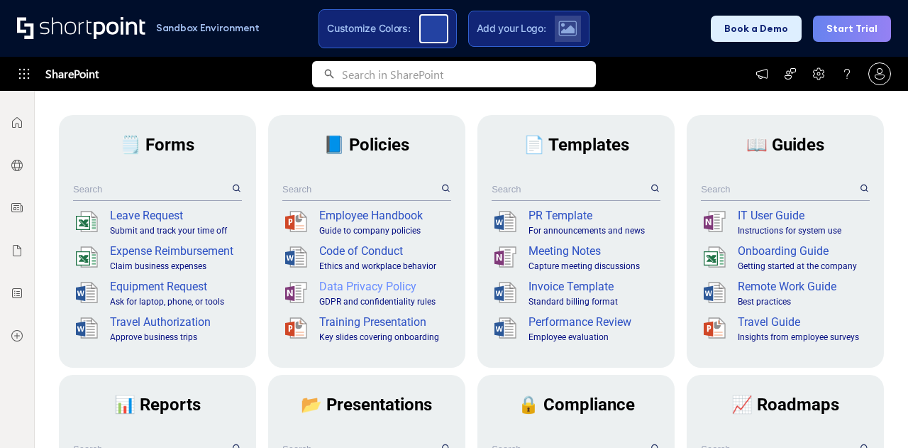
scroll to position [392, 0]
click at [394, 224] on div "Guide to company policies" at bounding box center [383, 230] width 129 height 13
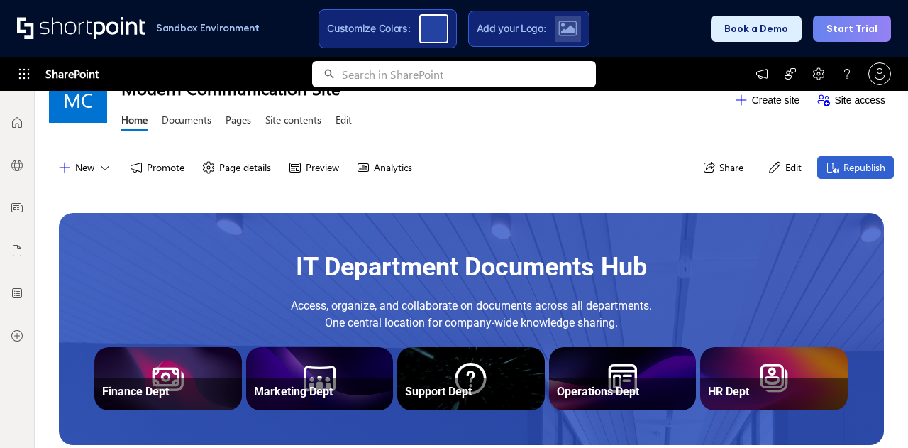
scroll to position [140, 0]
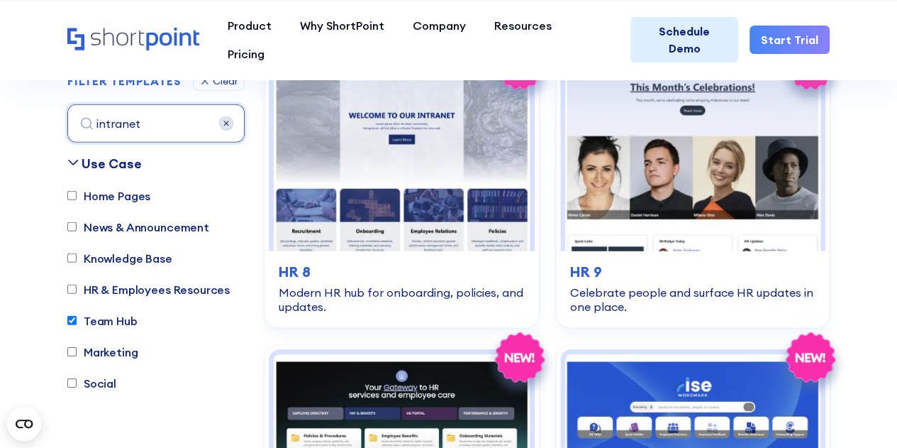
scroll to position [2060, 0]
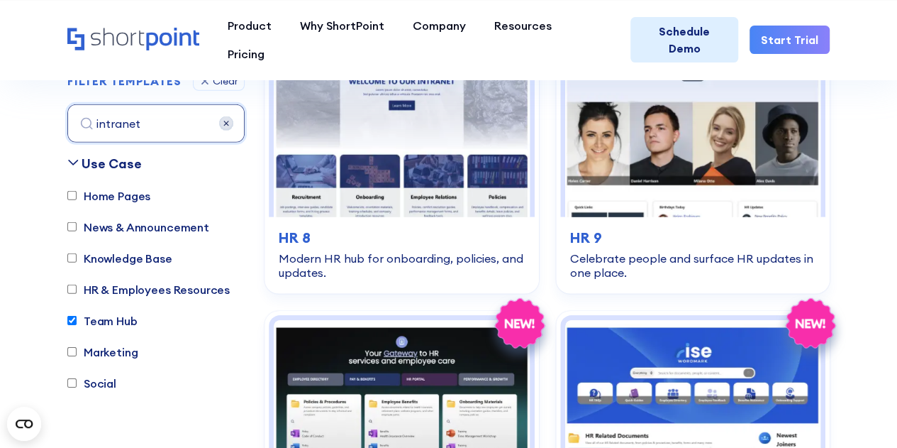
click at [95, 322] on label "Team Hub" at bounding box center [102, 319] width 70 height 17
click at [77, 322] on input "Team Hub" at bounding box center [71, 320] width 9 height 9
checkbox input "false"
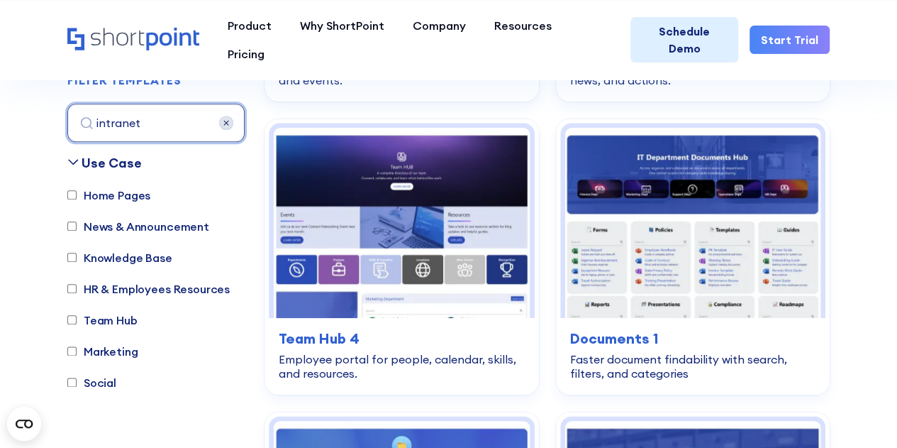
scroll to position [418, 0]
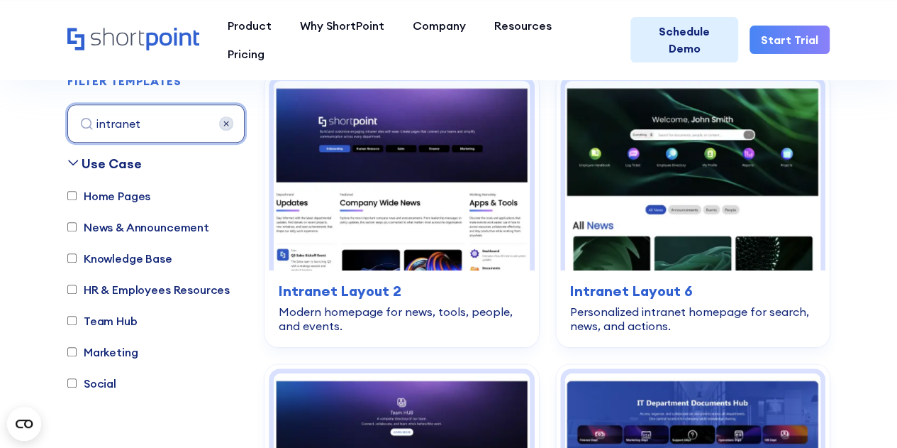
click at [163, 134] on input "intranet" at bounding box center [155, 123] width 177 height 38
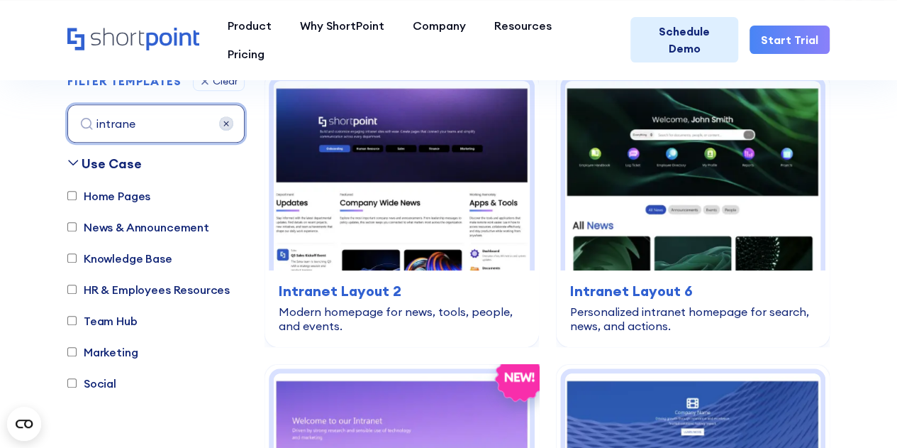
type input "intranet"
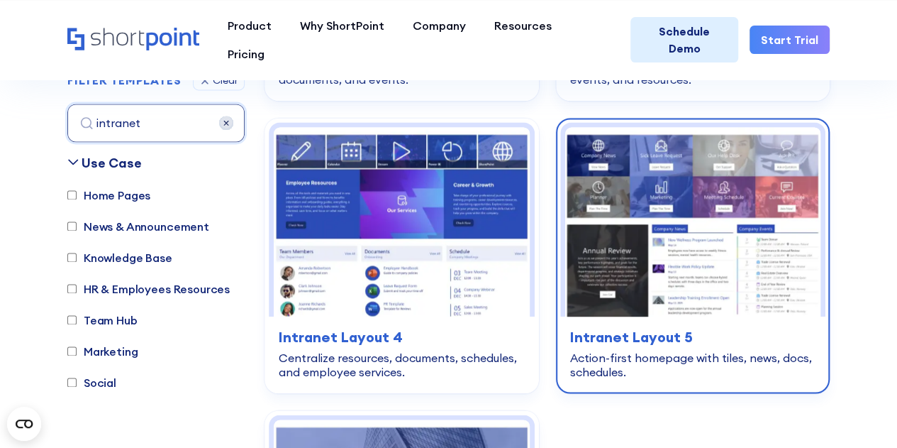
scroll to position [963, 0]
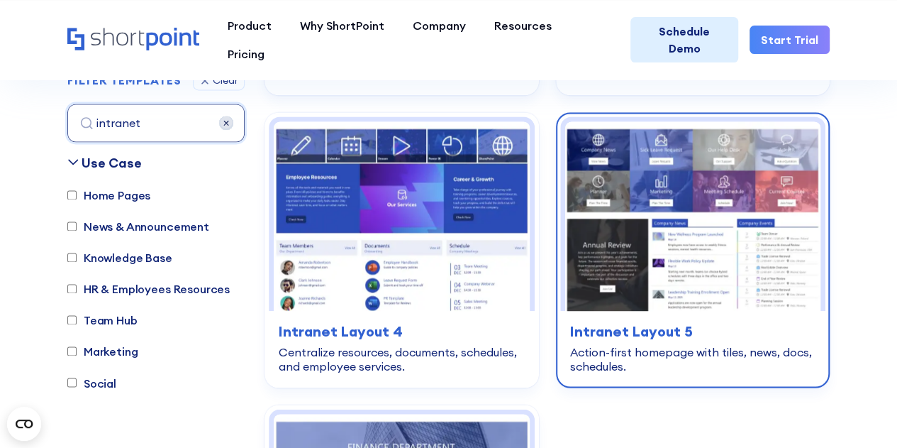
click at [685, 299] on img at bounding box center [693, 216] width 256 height 190
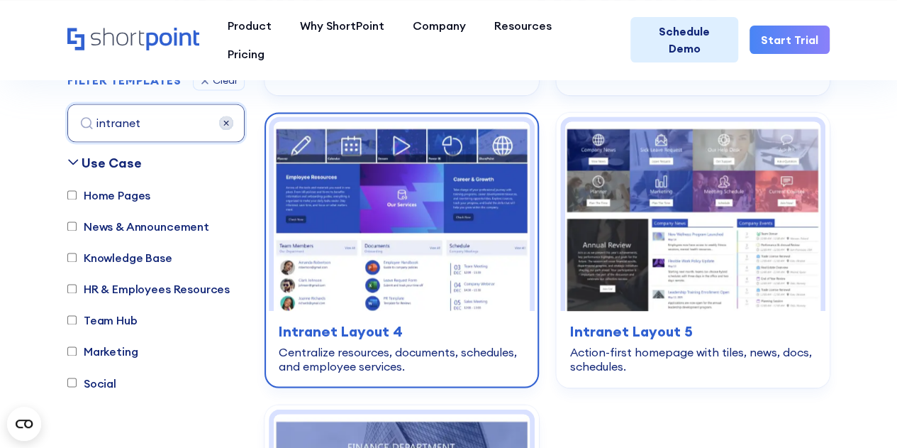
scroll to position [960, 0]
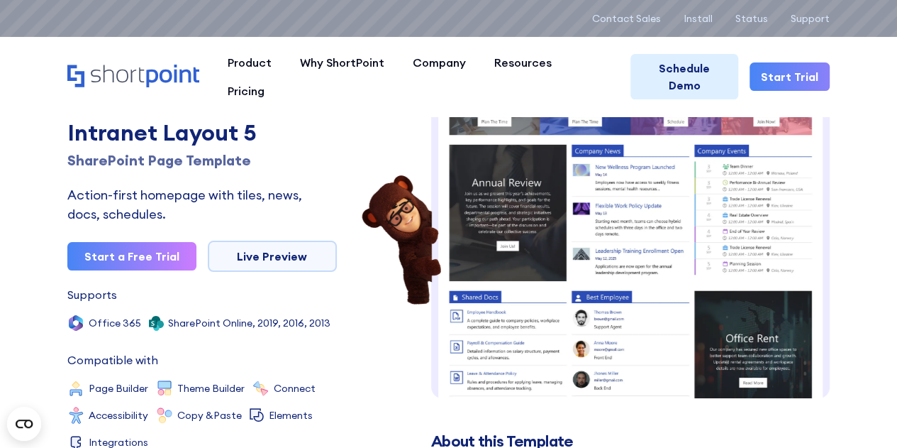
scroll to position [22, 0]
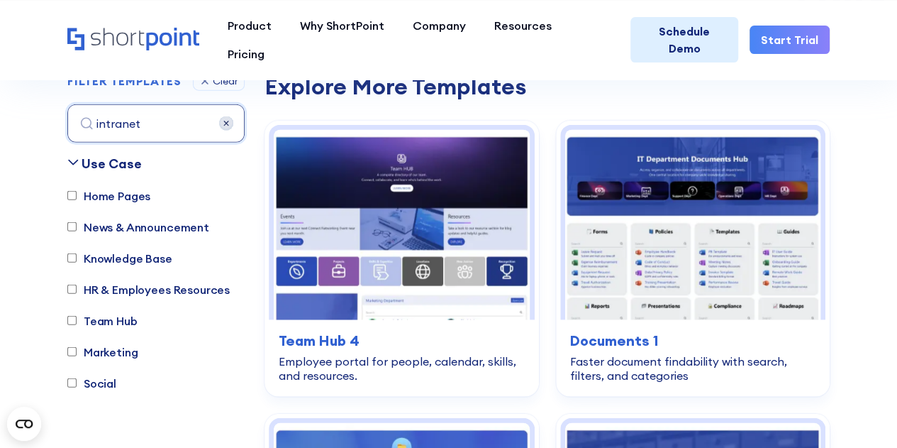
scroll to position [1647, 0]
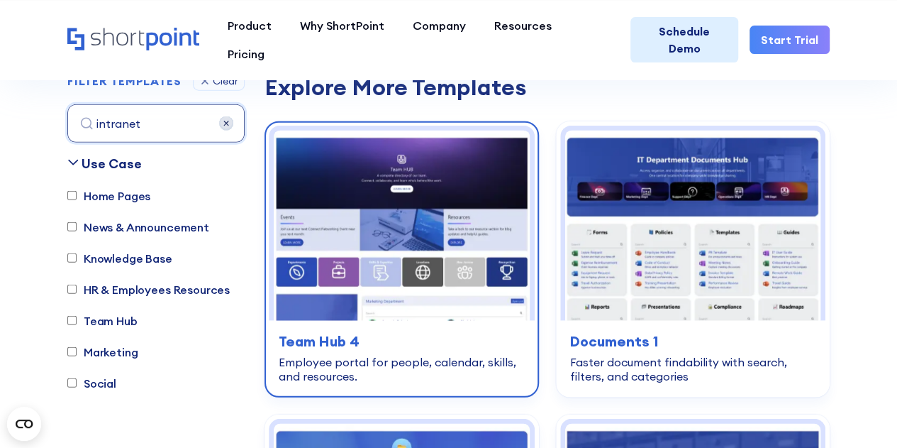
click at [431, 212] on img at bounding box center [402, 226] width 256 height 190
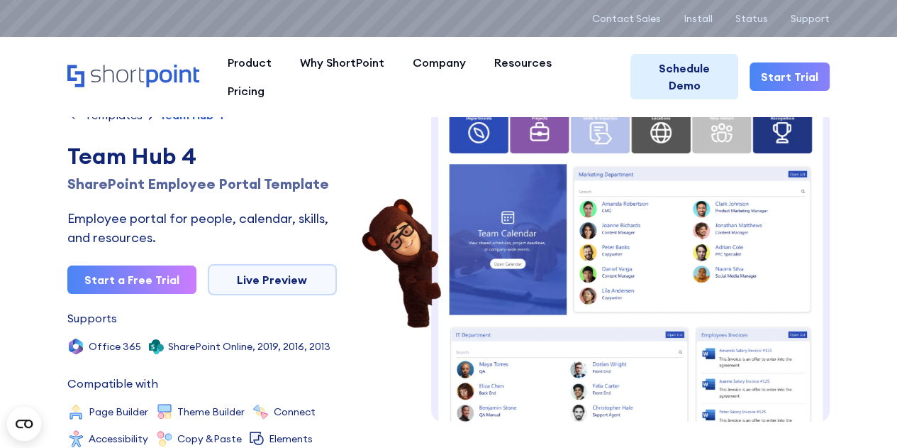
scroll to position [235, 0]
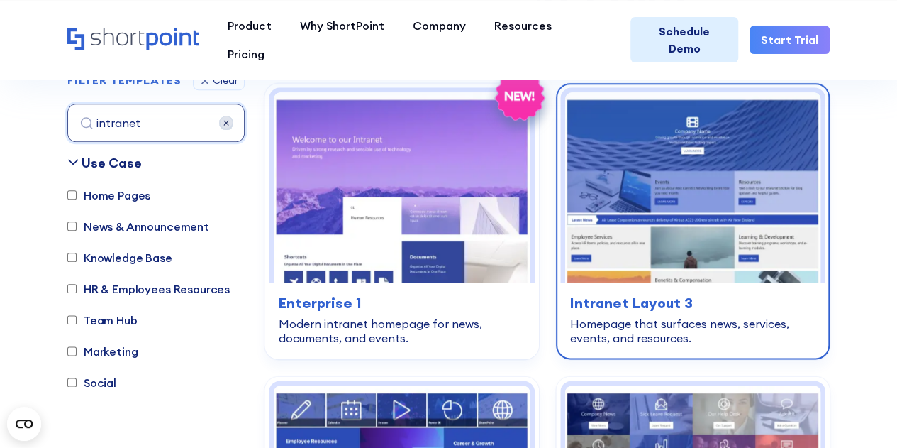
scroll to position [727, 0]
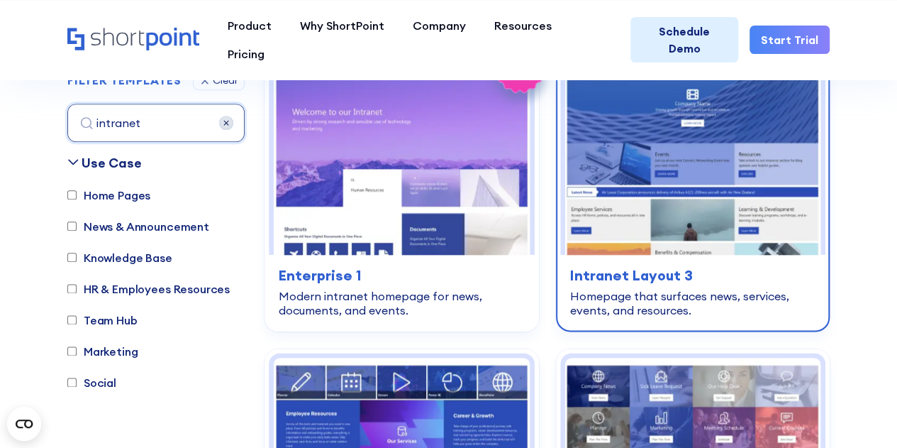
click at [723, 221] on img at bounding box center [693, 160] width 256 height 190
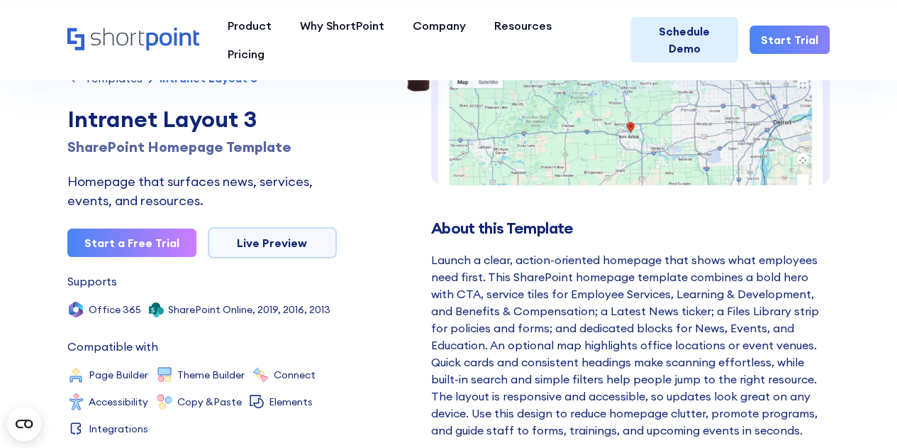
scroll to position [248, 0]
